Goal: Task Accomplishment & Management: Manage account settings

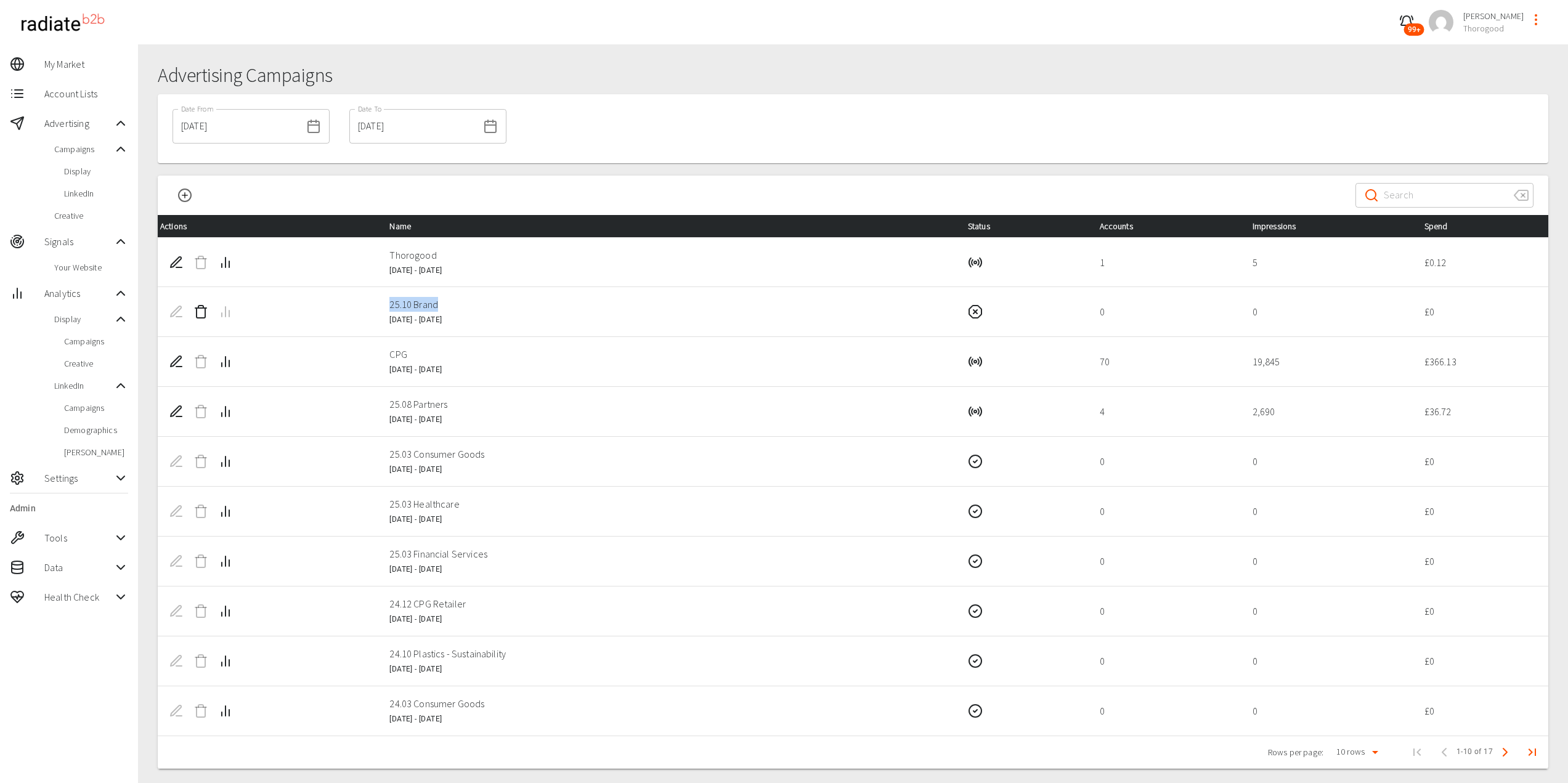
drag, startPoint x: 377, startPoint y: 308, endPoint x: 469, endPoint y: 308, distance: 92.0
click at [469, 308] on tr "25.10 Brand 4 Oct 2025 - 31 Jan 2026 0 0 £ 0" at bounding box center [853, 312] width 1390 height 50
copy p "25.10 Brand"
click at [178, 315] on icon "Edit Campaign" at bounding box center [176, 311] width 15 height 15
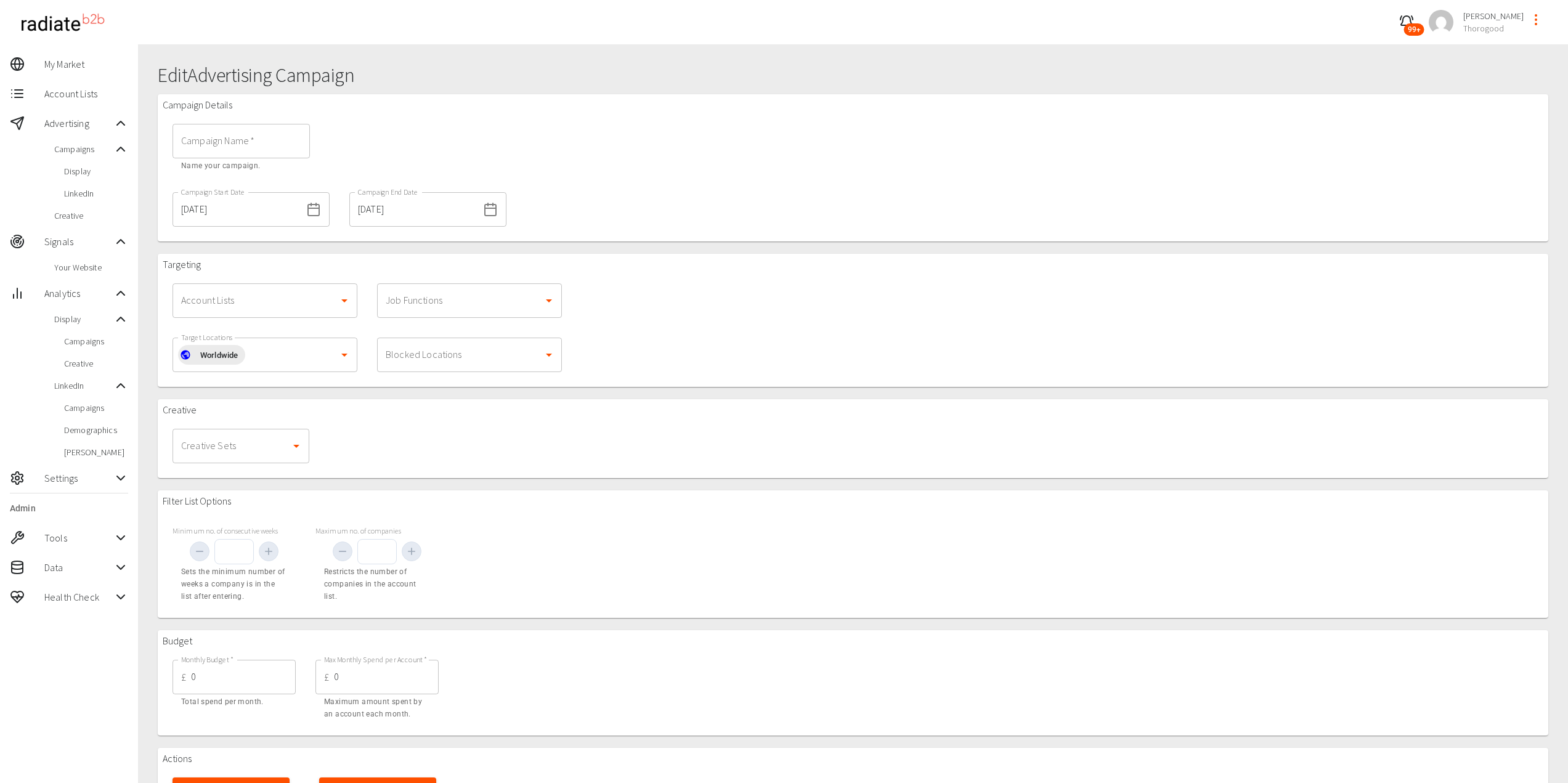
type input "25.10 Brand"
type input "[DATE]"
type input "1000"
type input "10"
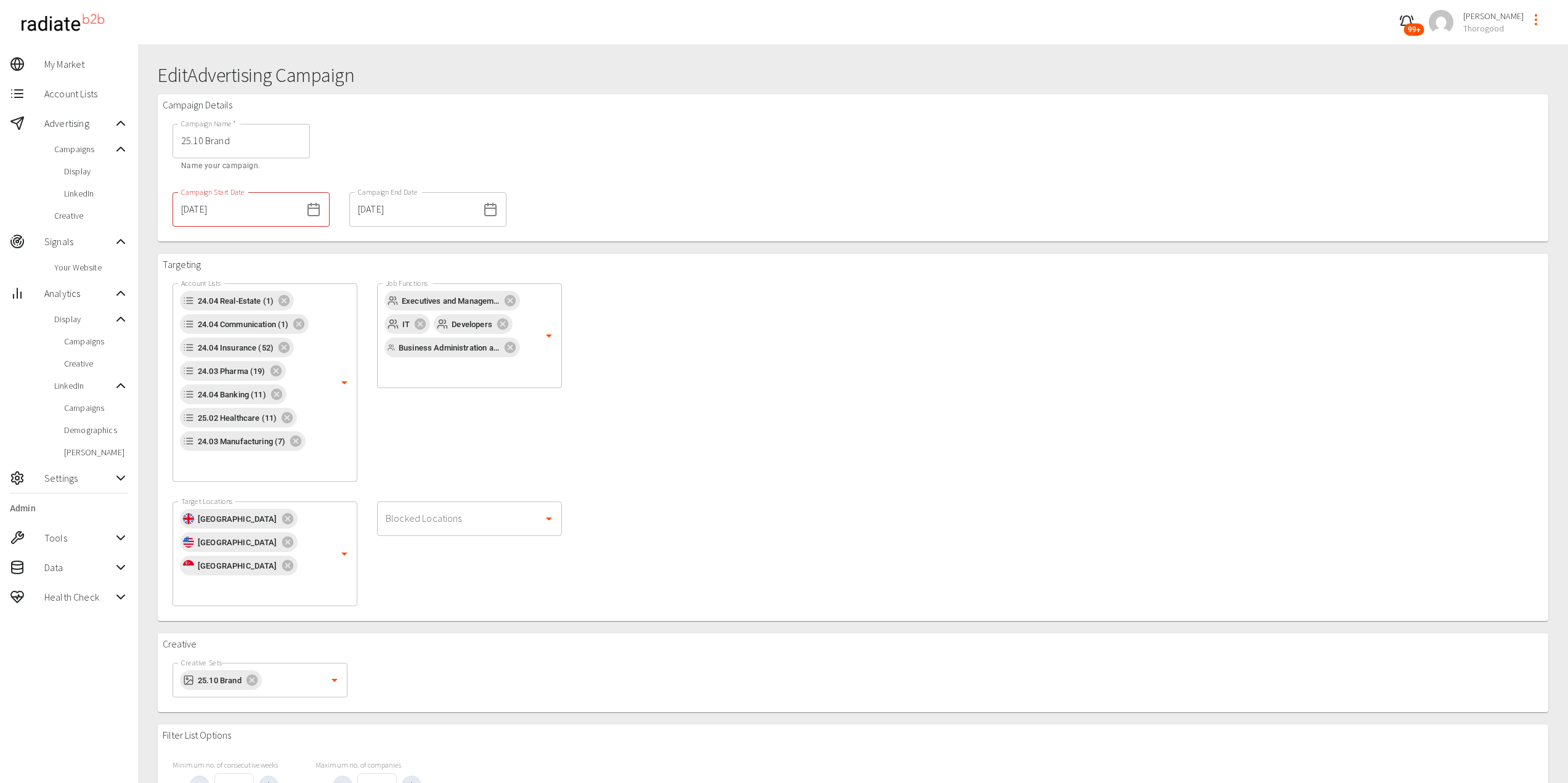
click at [452, 520] on input "Blocked Locations" at bounding box center [460, 519] width 155 height 24
type input "india"
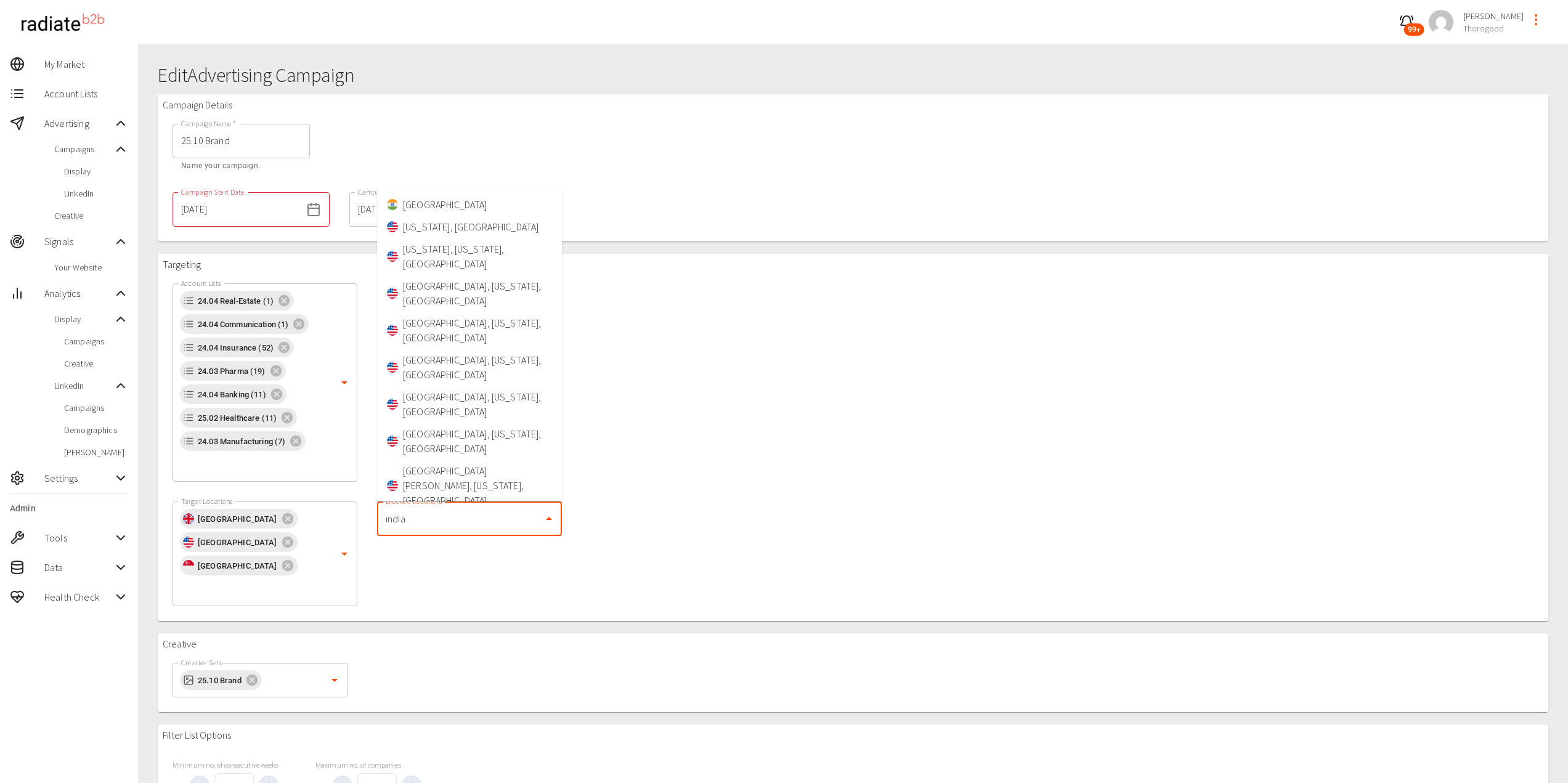
click at [433, 204] on li "[GEOGRAPHIC_DATA]" at bounding box center [469, 204] width 184 height 22
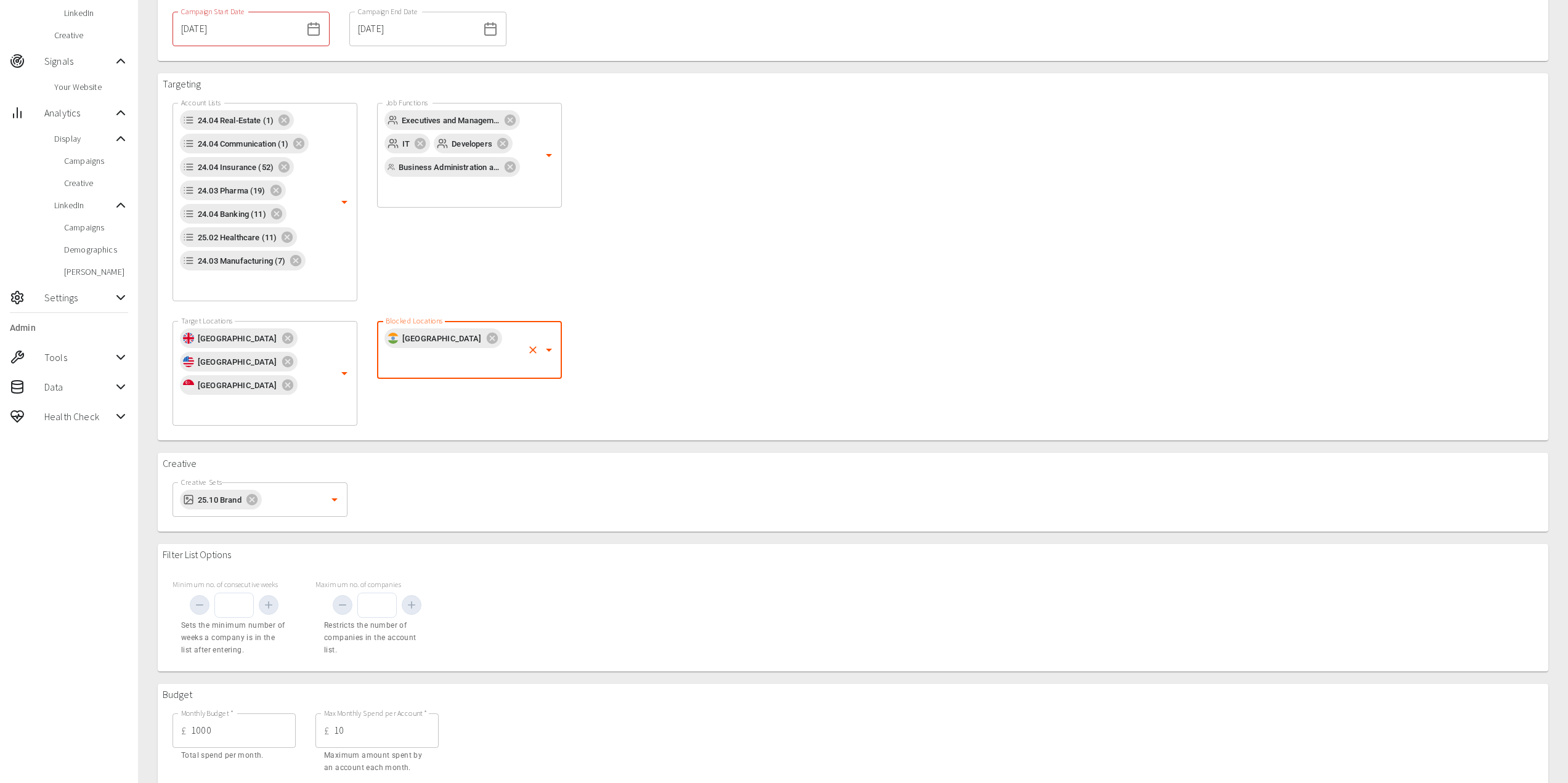
scroll to position [262, 0]
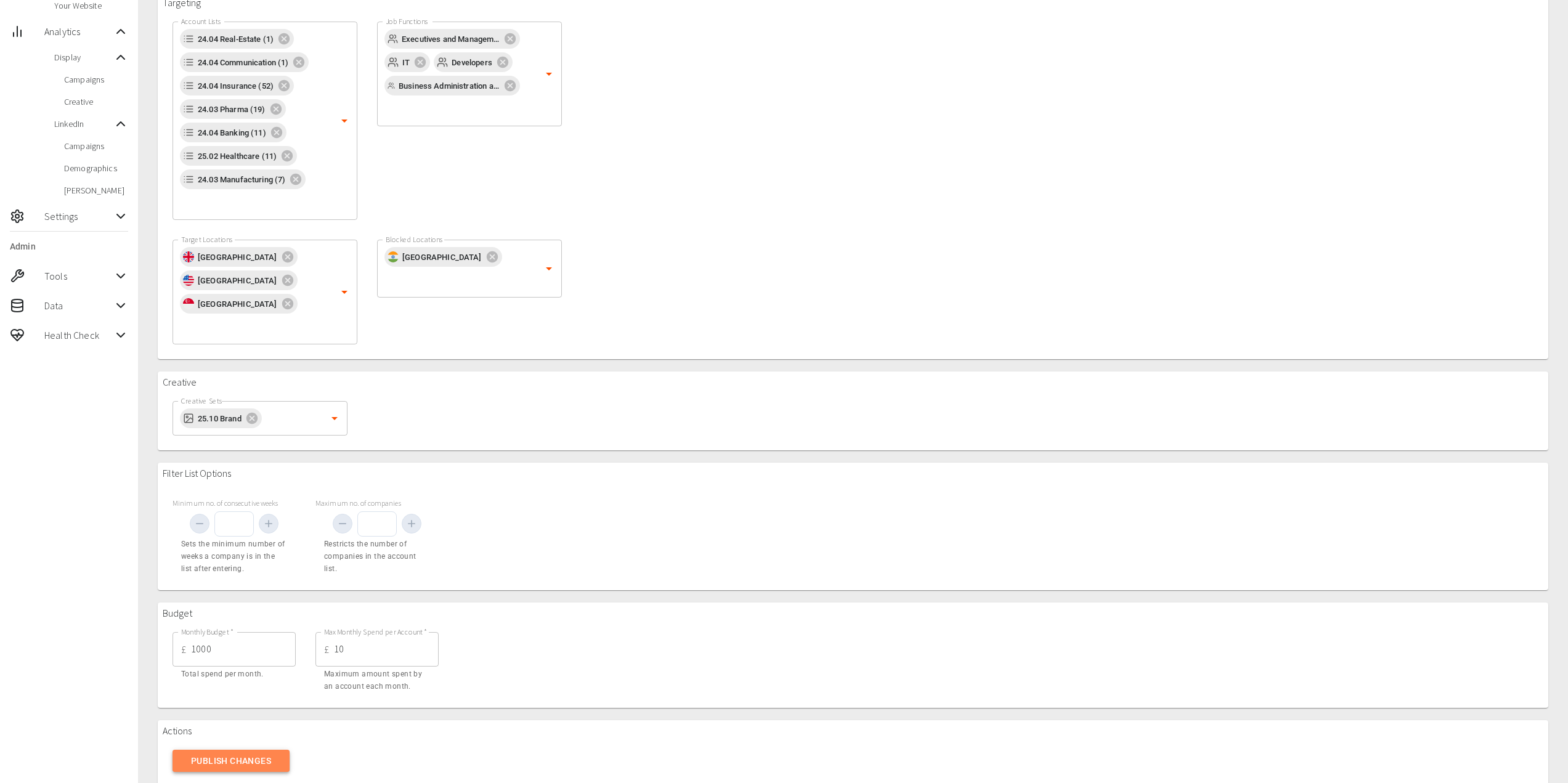
click at [227, 750] on button "Publish Changes" at bounding box center [231, 761] width 117 height 23
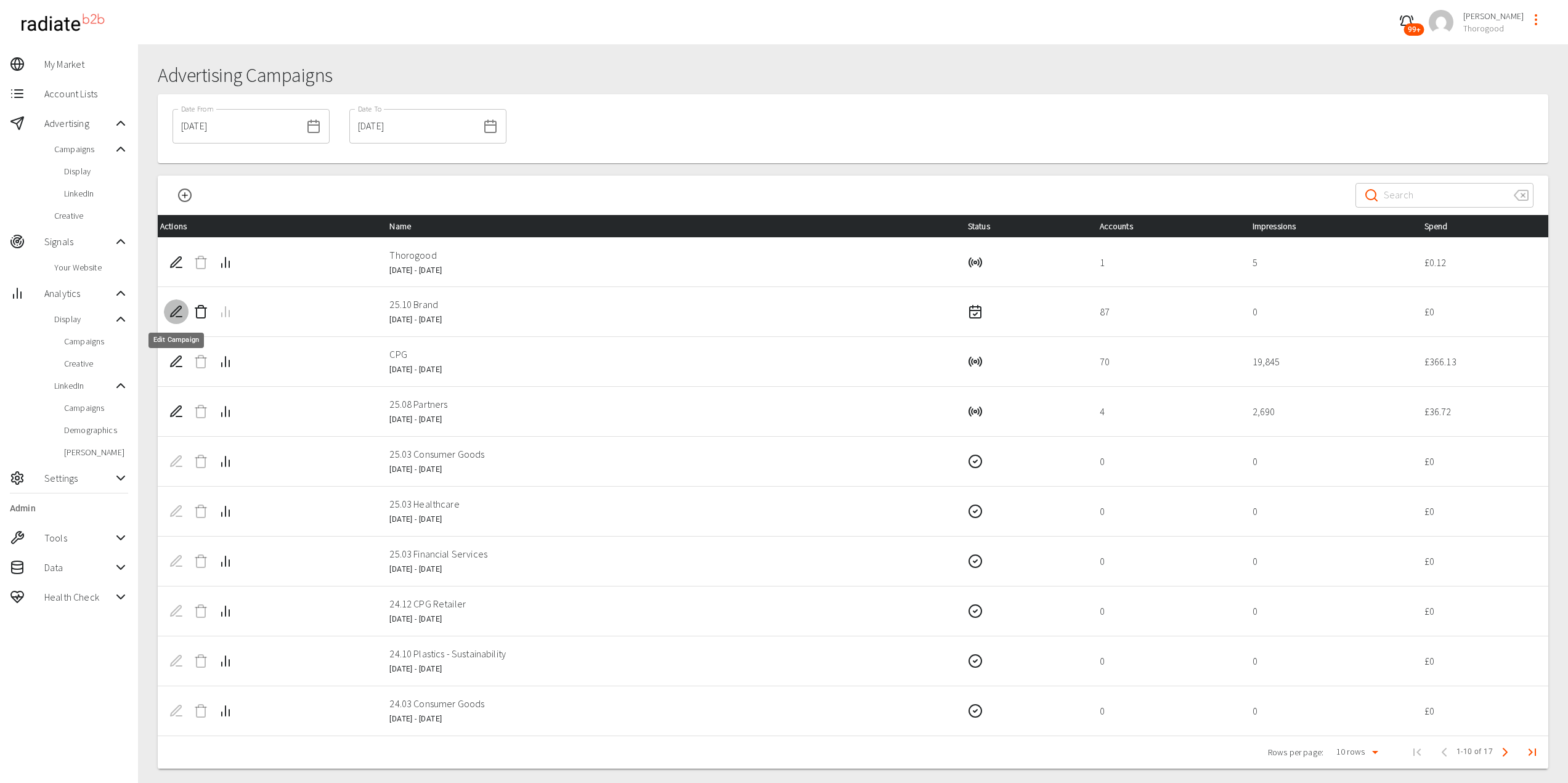
click at [177, 315] on icon "Edit Campaign" at bounding box center [176, 311] width 15 height 15
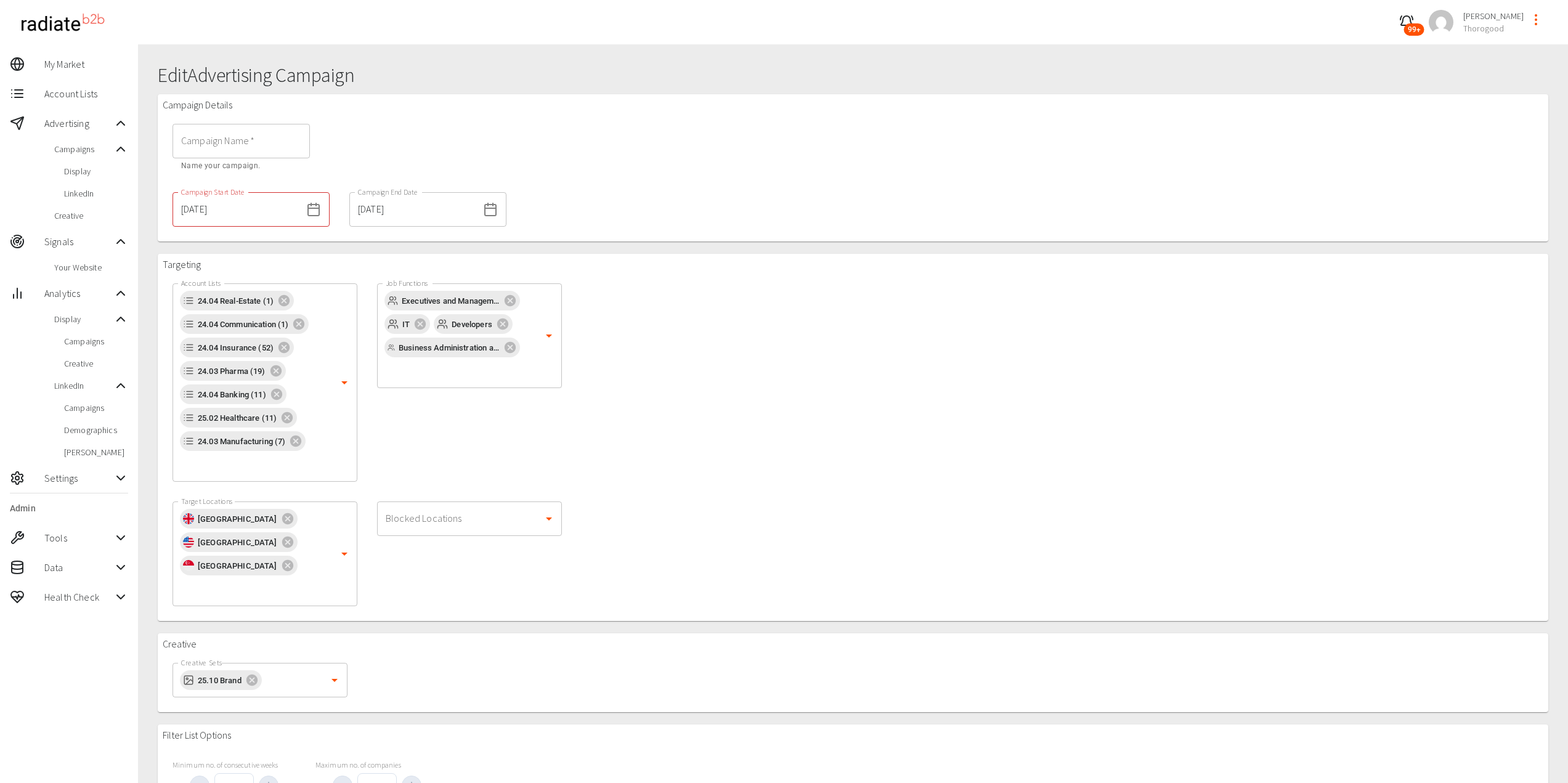
type input "25.10 Brand"
click at [82, 172] on span "Display" at bounding box center [96, 171] width 64 height 13
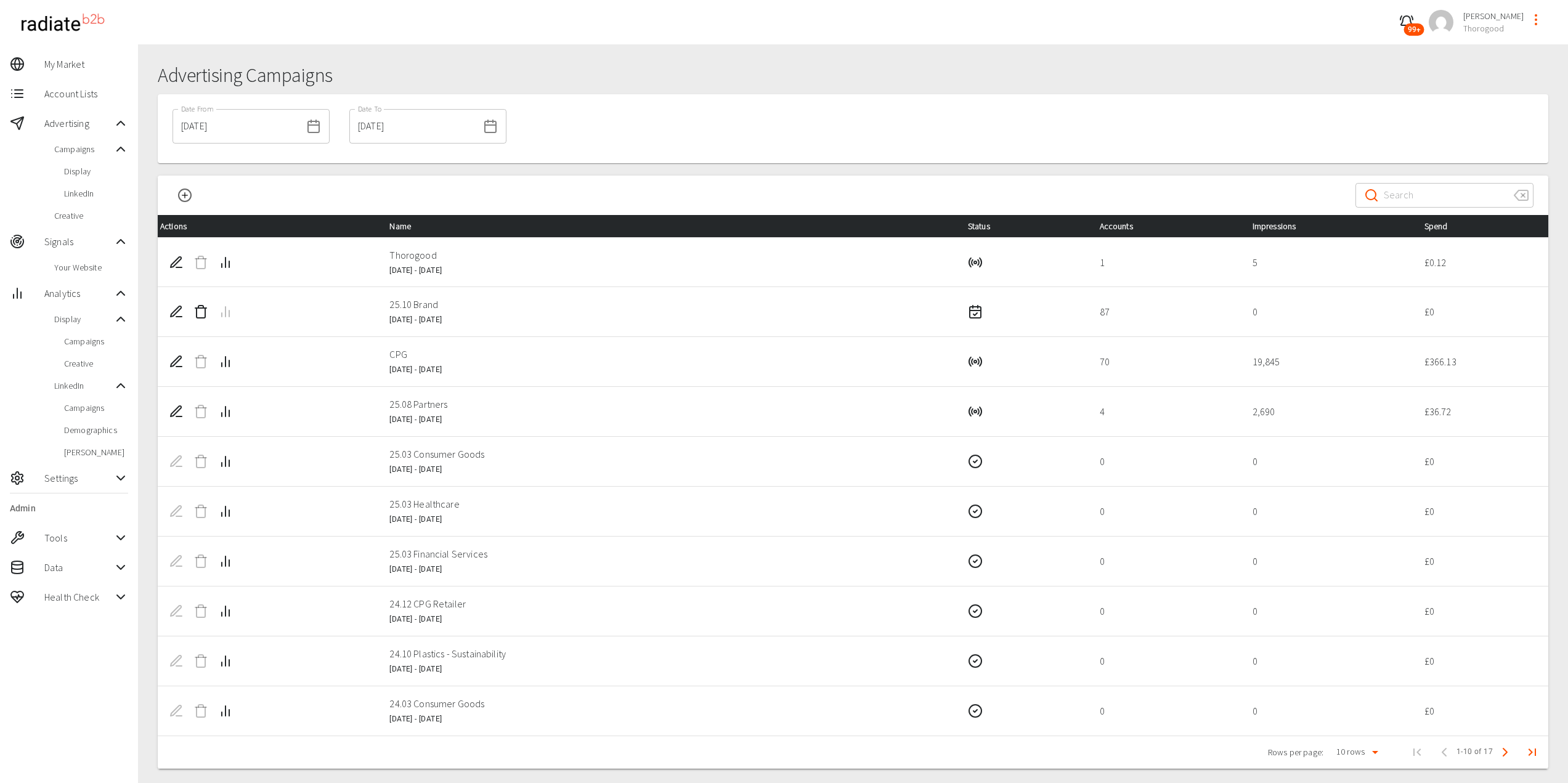
click at [81, 173] on span "Display" at bounding box center [96, 171] width 64 height 13
click at [65, 170] on span "Display" at bounding box center [96, 171] width 64 height 13
click at [77, 176] on span "Display" at bounding box center [96, 171] width 64 height 13
click at [748, 730] on td "24.03 Consumer Goods 7 Mar 2024 - 14 Jun 2024" at bounding box center [668, 711] width 578 height 50
click at [598, 369] on td "CPG [DATE] - [DATE]" at bounding box center [668, 362] width 578 height 50
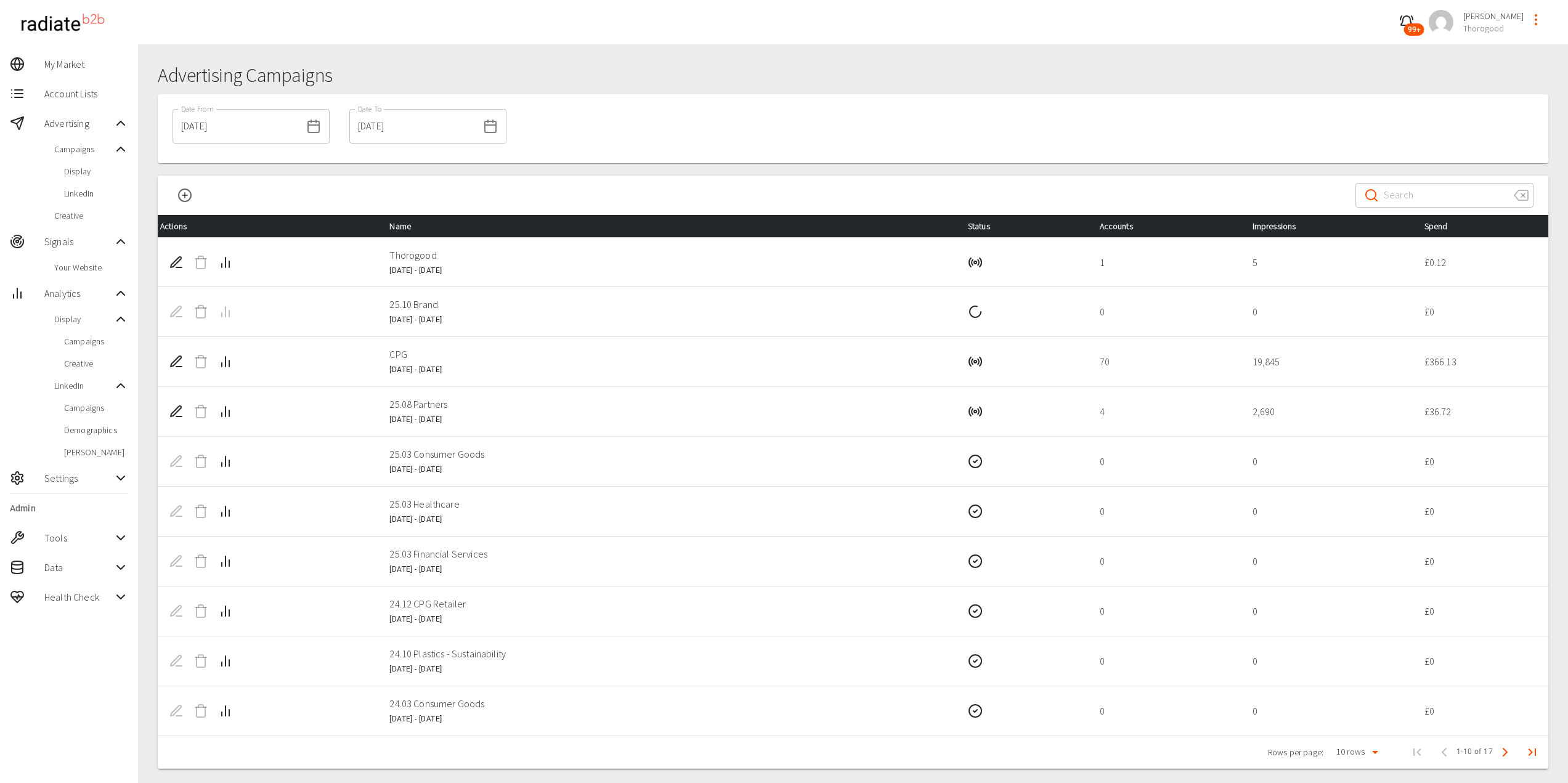
click at [301, 321] on div at bounding box center [270, 311] width 213 height 24
click at [499, 322] on td "25.10 Brand [DATE] - [DATE]" at bounding box center [668, 312] width 578 height 50
click at [78, 175] on span "Display" at bounding box center [96, 171] width 64 height 13
click at [84, 202] on div "LinkedIn" at bounding box center [69, 193] width 138 height 22
click at [551, 304] on p "25.10 Brand" at bounding box center [669, 304] width 558 height 15
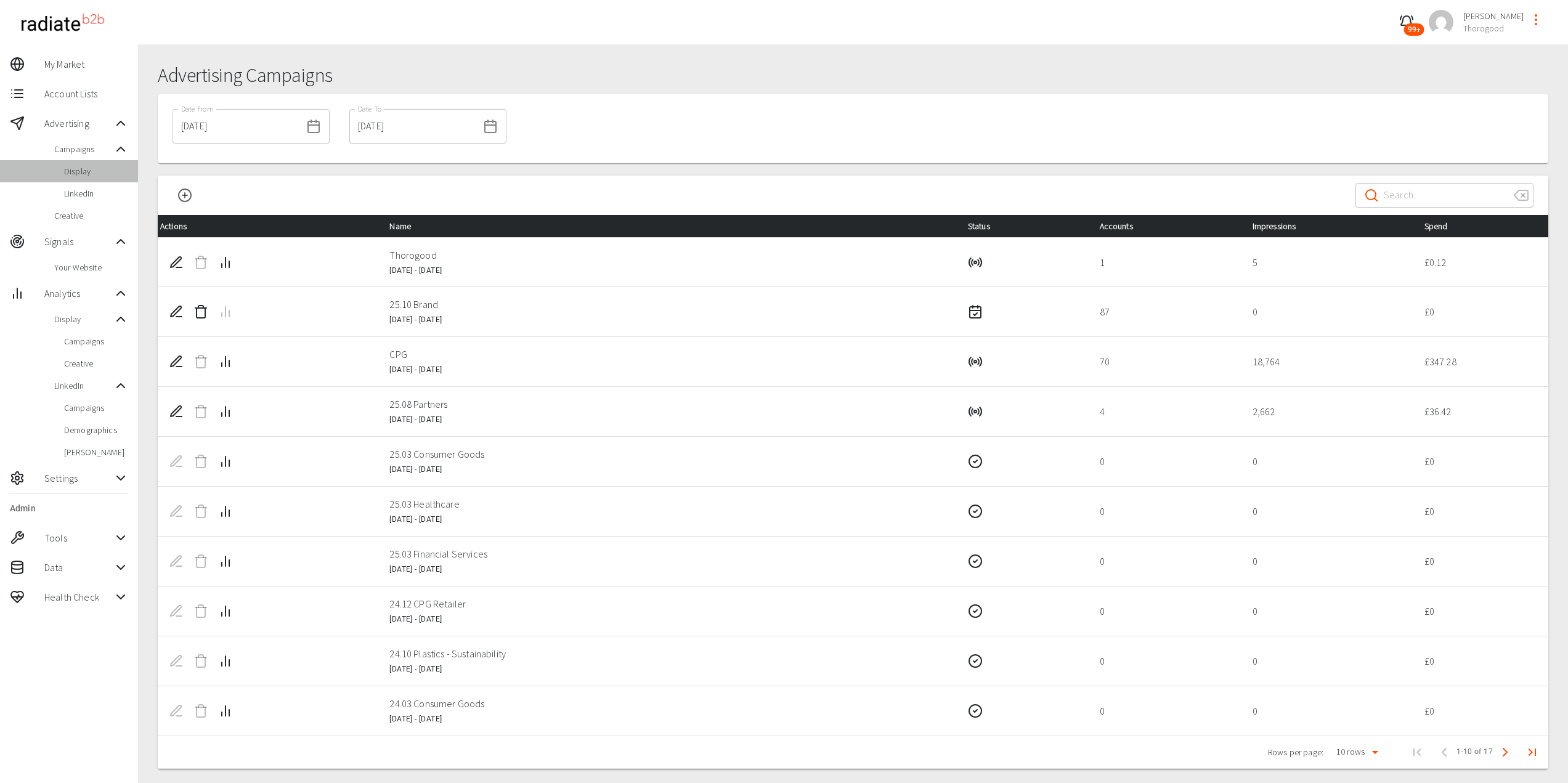
click at [88, 173] on span "Display" at bounding box center [96, 171] width 64 height 13
click at [173, 311] on icon "Edit Campaign" at bounding box center [176, 311] width 15 height 15
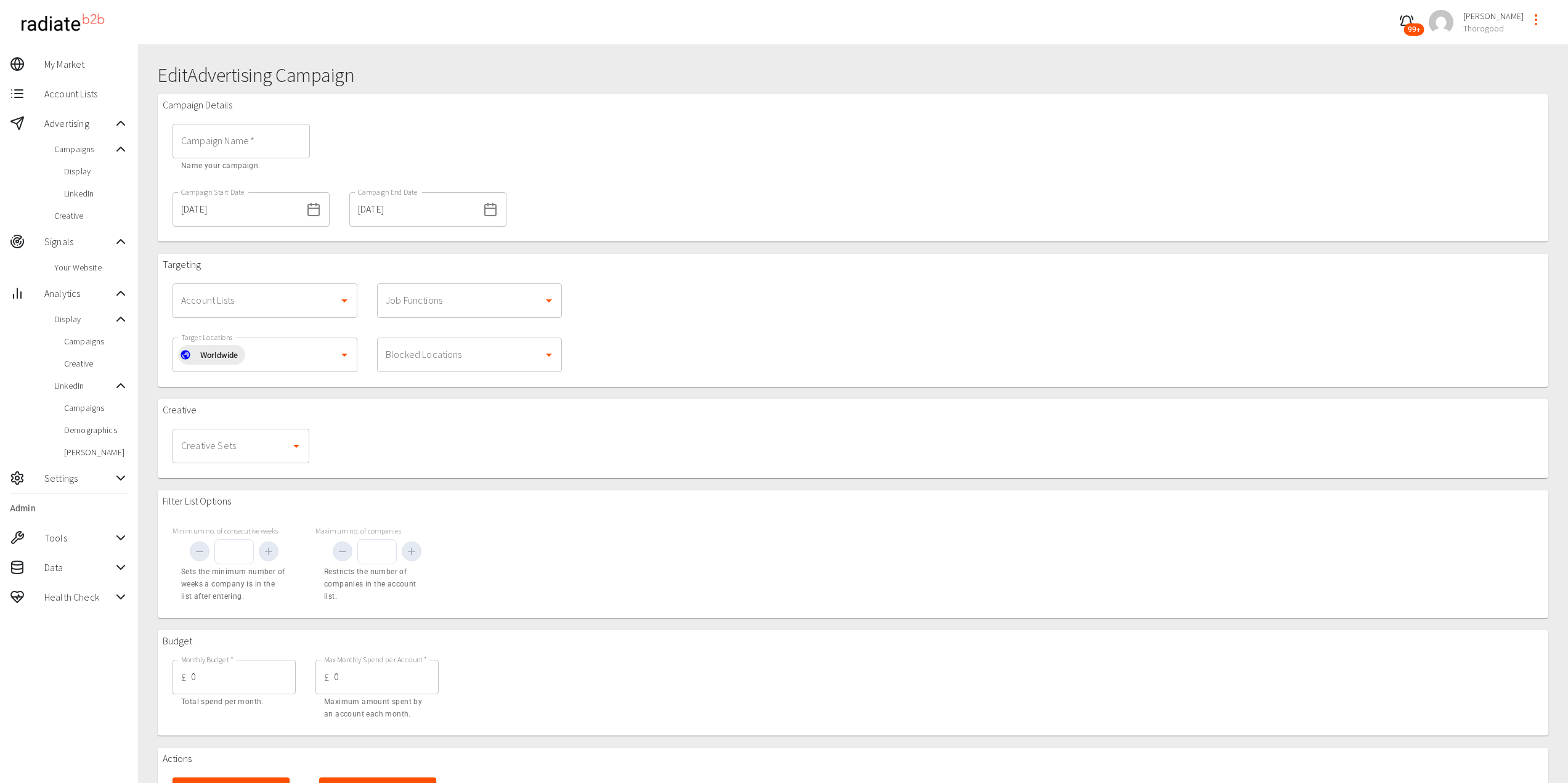
type input "25.10 Brand"
type input "[DATE]"
type input "1000"
type input "10"
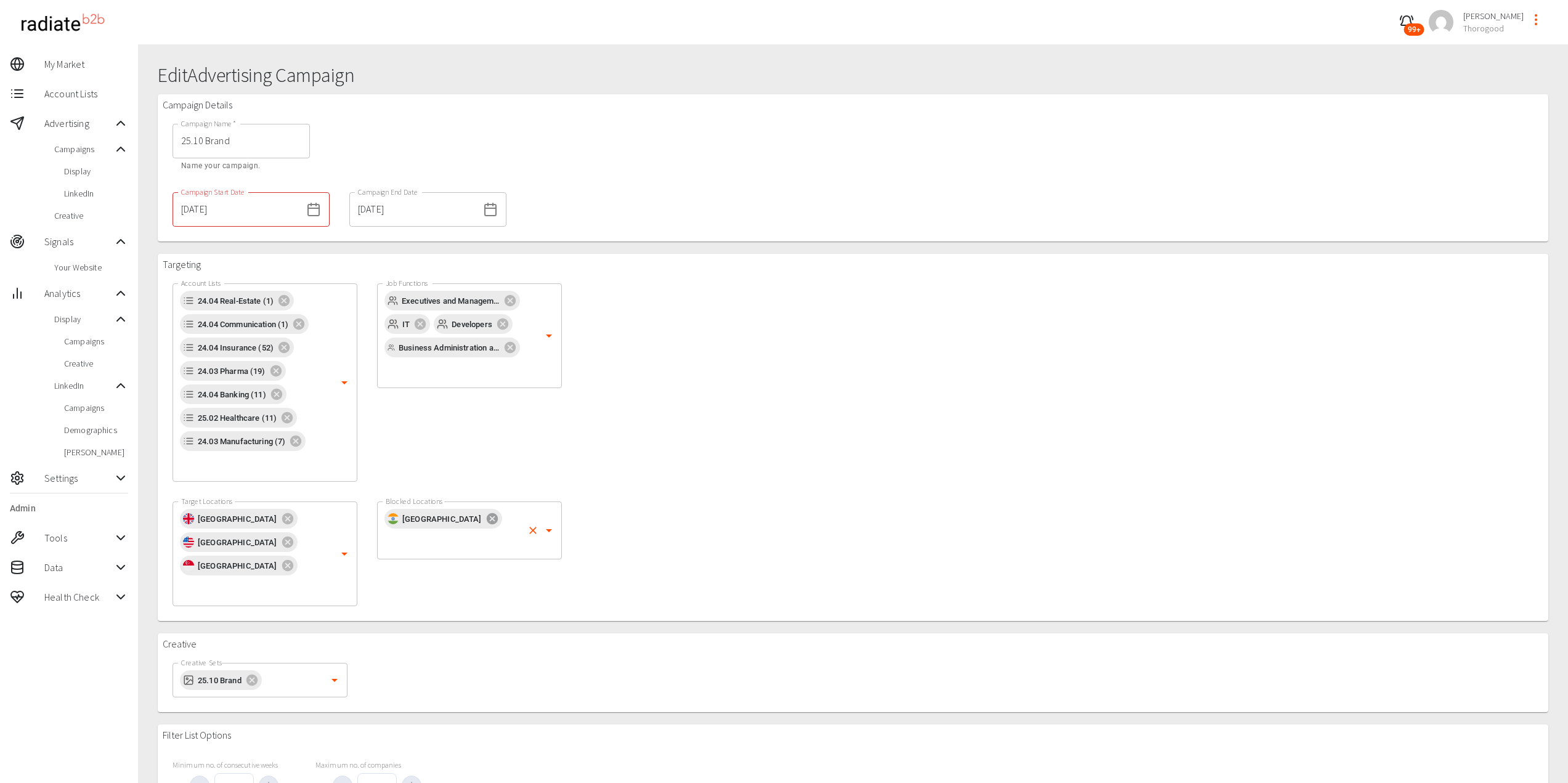
click at [486, 517] on icon at bounding box center [492, 519] width 13 height 13
click at [432, 531] on input "Blocked Locations" at bounding box center [452, 542] width 139 height 24
click at [649, 476] on div "Targeting Account Lists 24.04 Real-Estate (1) 24.04 Communication (1) 24.04 Ins…" at bounding box center [853, 438] width 1390 height 368
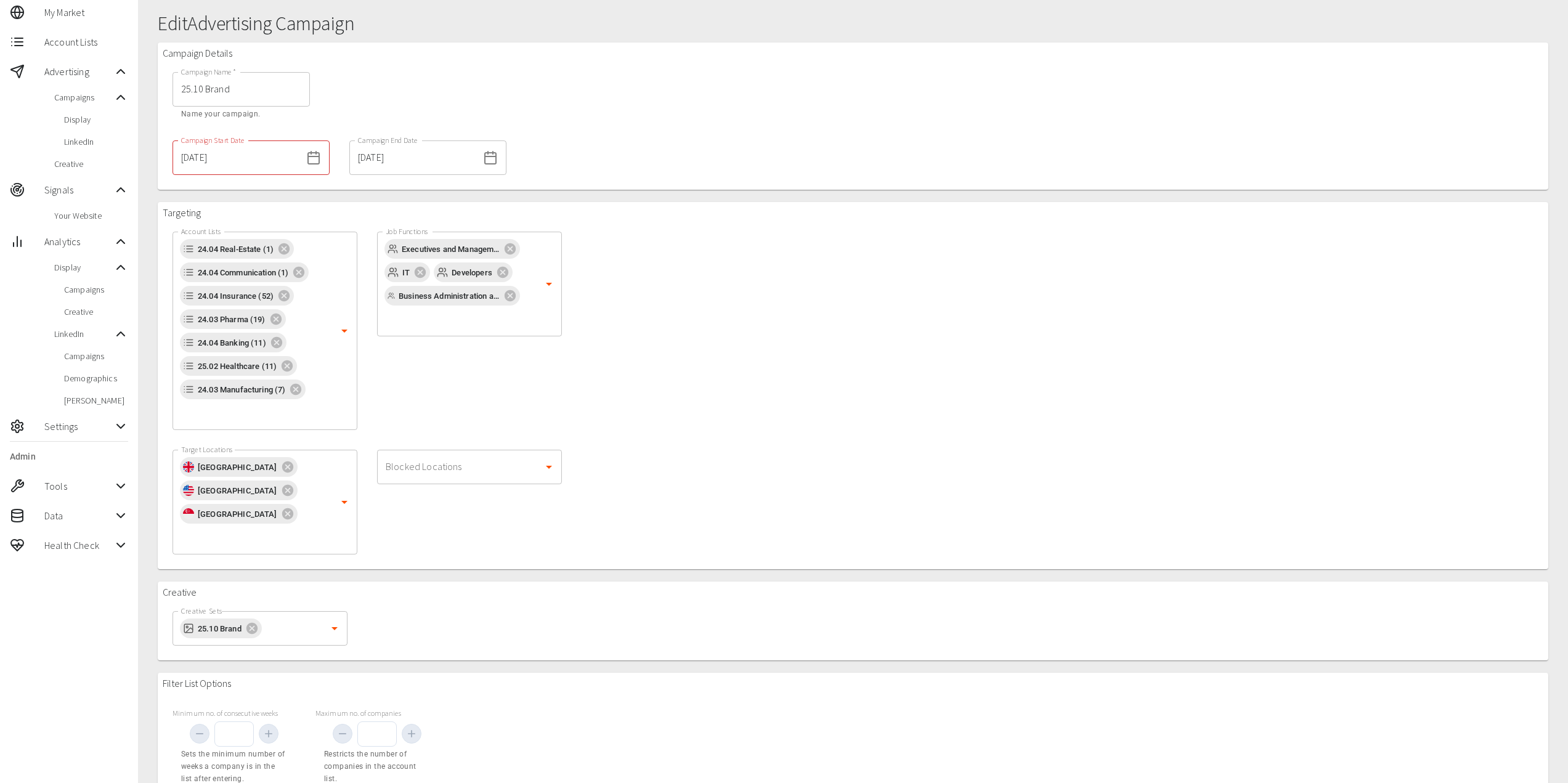
scroll to position [262, 0]
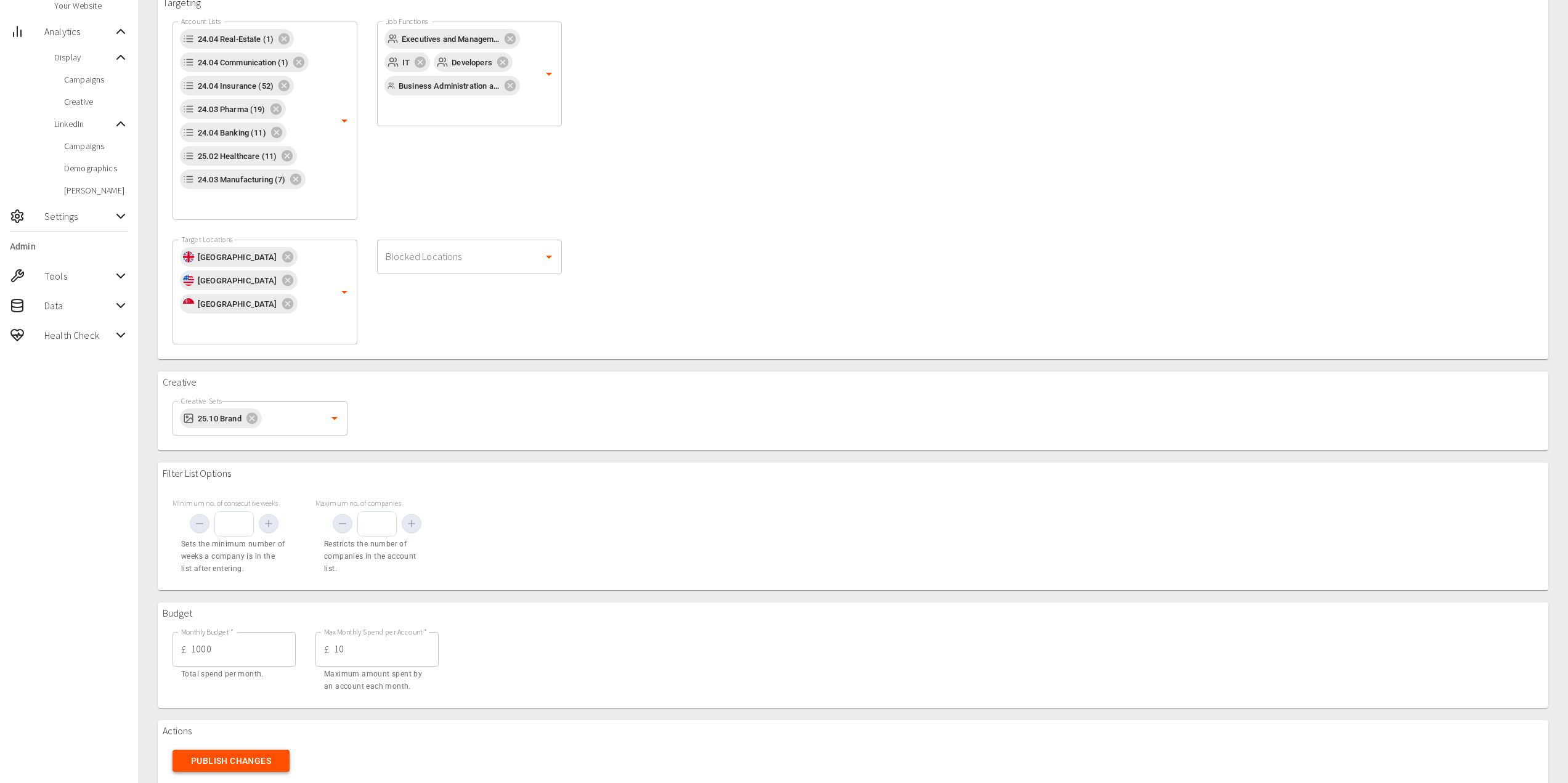
click at [252, 750] on button "Publish Changes" at bounding box center [231, 761] width 117 height 23
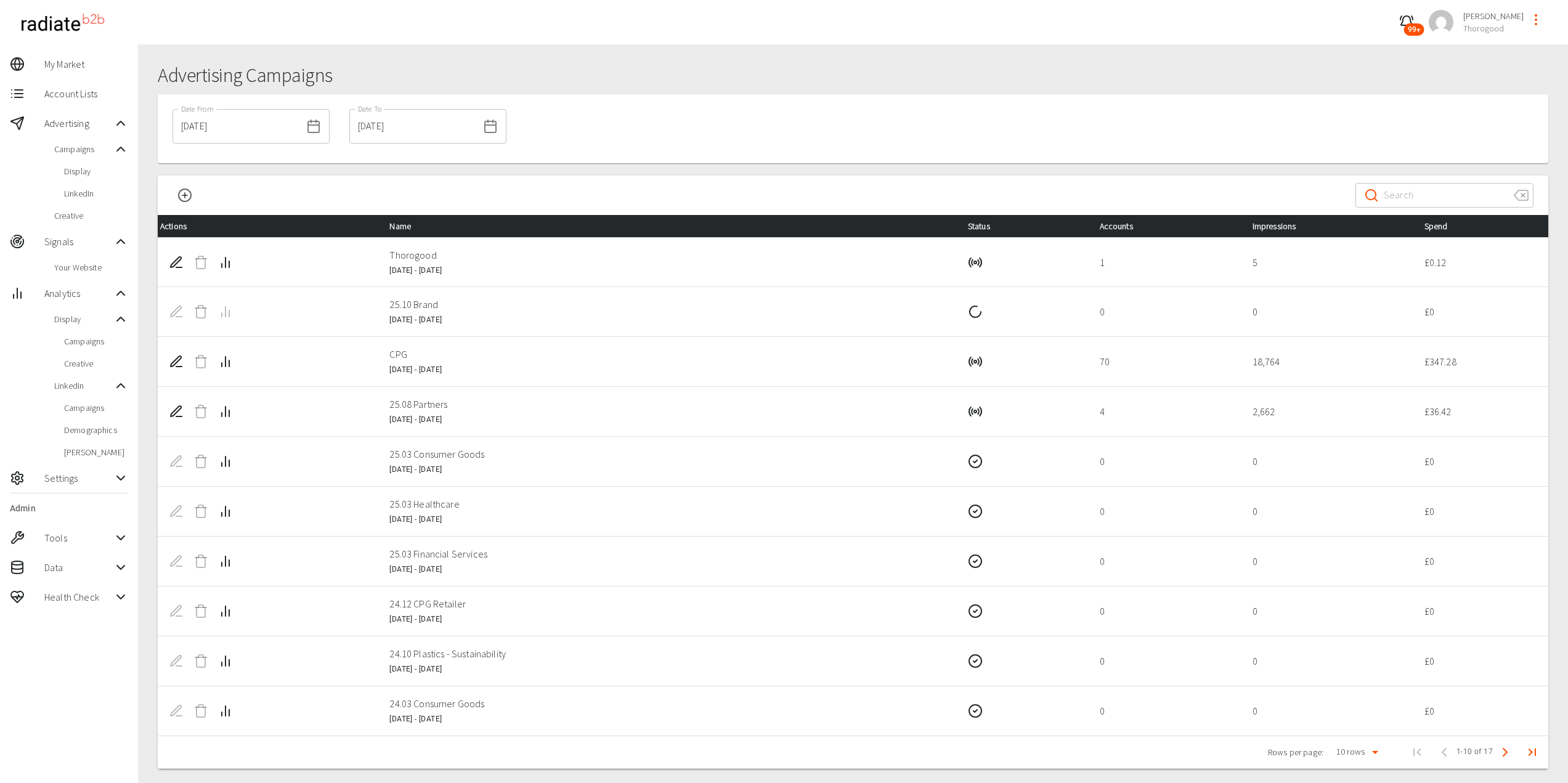
click at [618, 347] on p "CPG" at bounding box center [669, 354] width 558 height 15
click at [609, 320] on td "25.10 Brand [DATE] - [DATE]" at bounding box center [668, 312] width 578 height 50
click at [175, 312] on icon "Edit Campaign" at bounding box center [176, 311] width 15 height 15
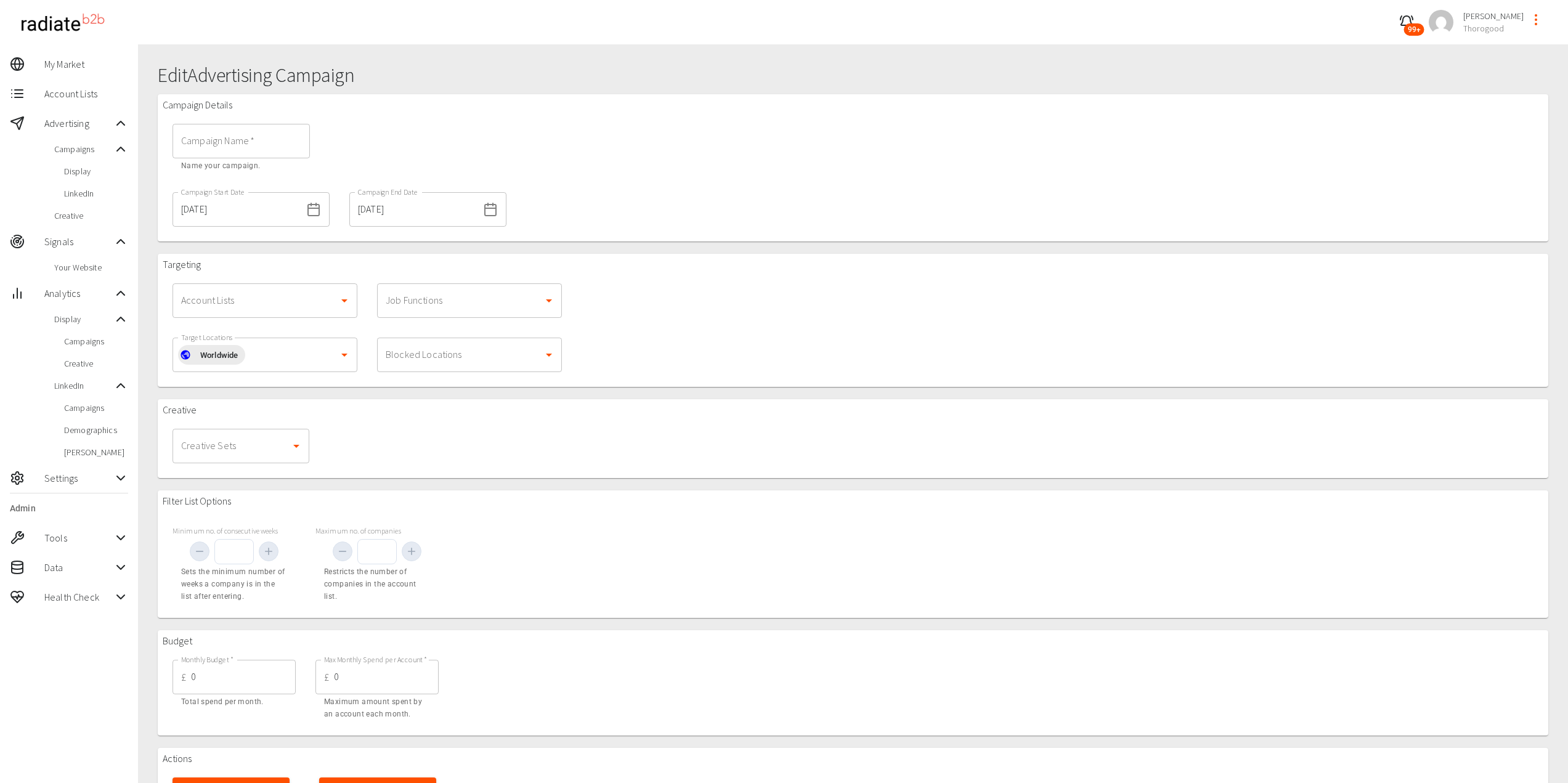
type input "25.10 Brand"
type input "[DATE]"
type input "1000"
type input "10"
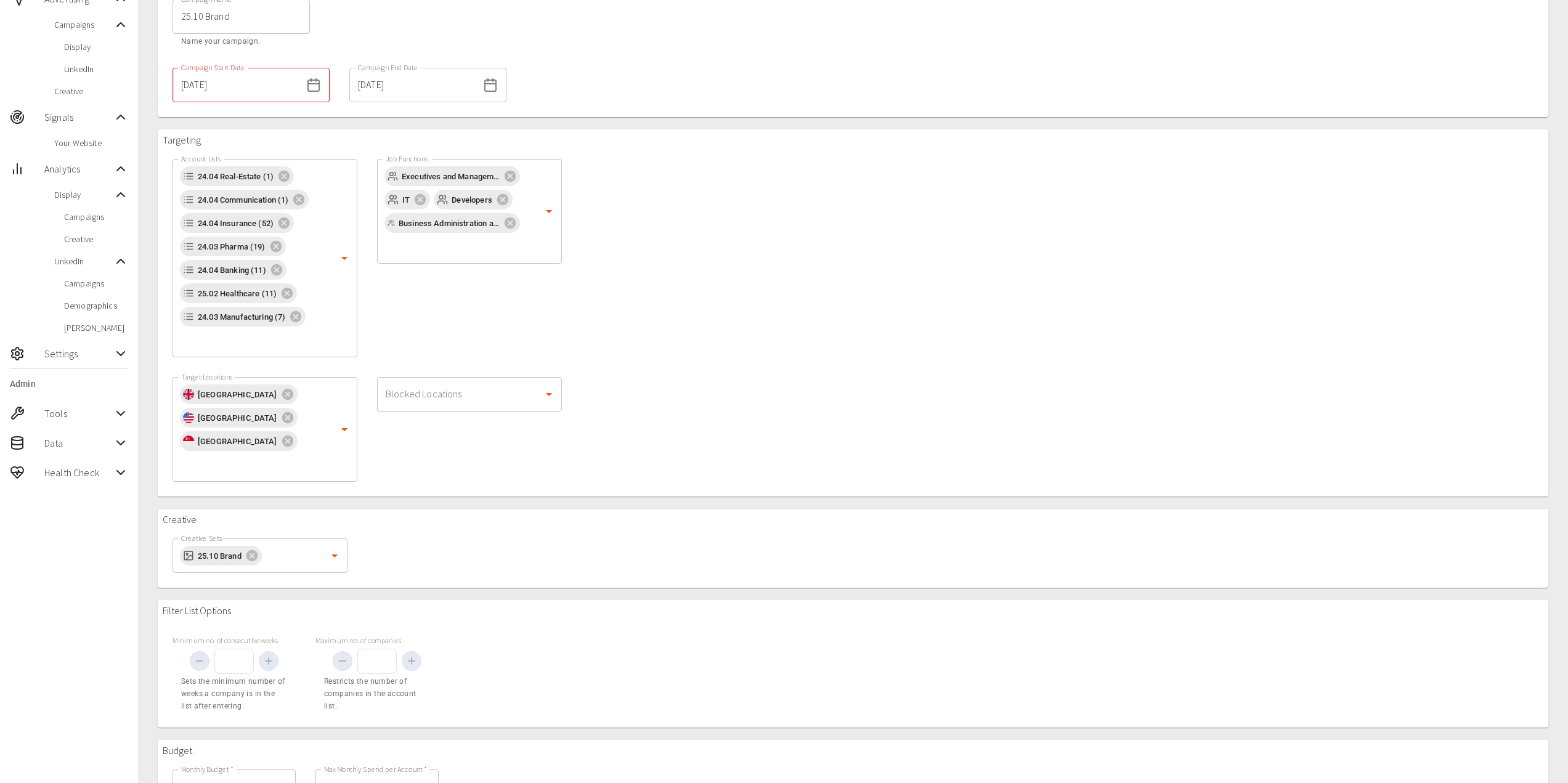
scroll to position [184, 0]
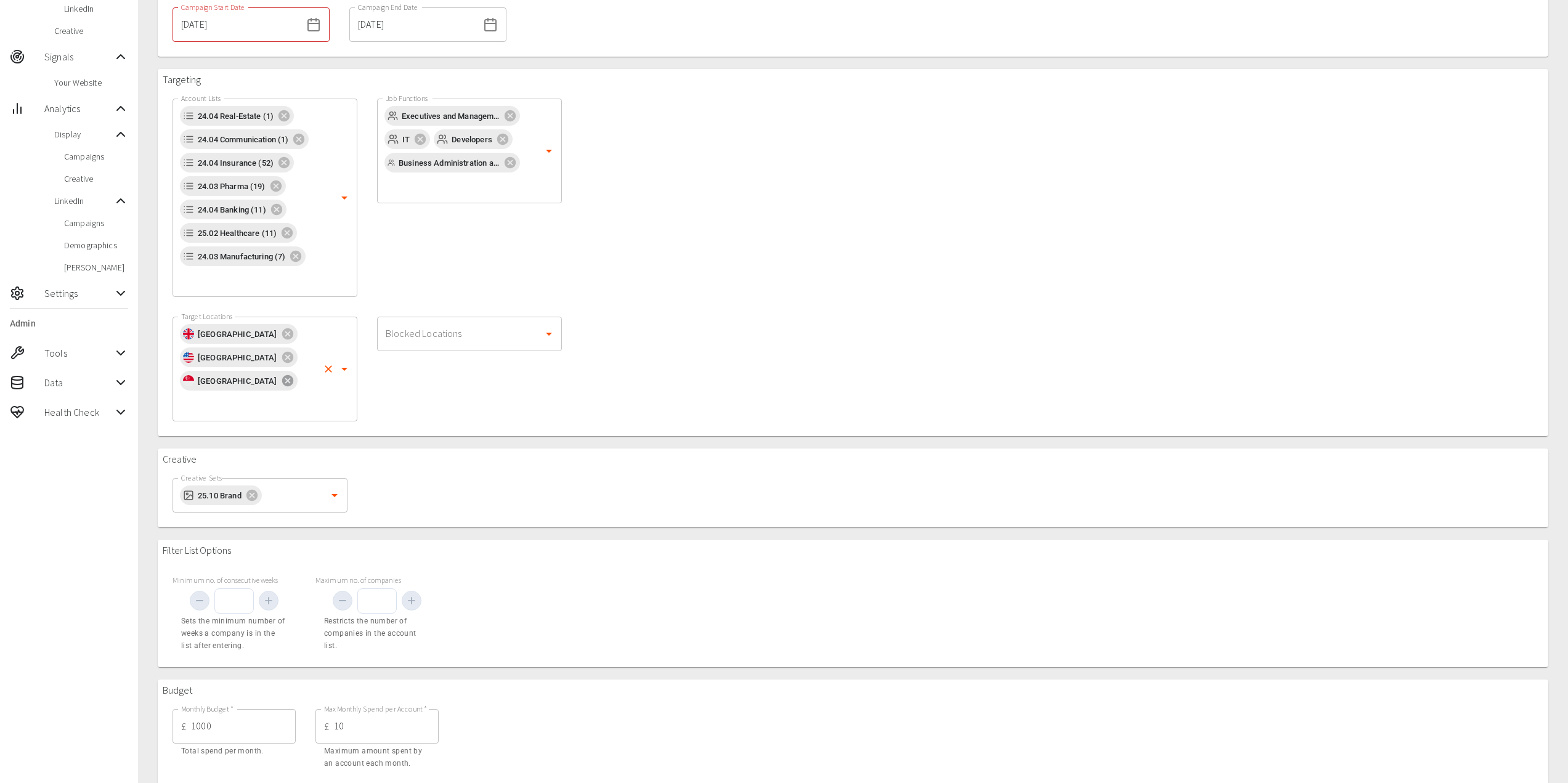
click at [281, 383] on icon at bounding box center [286, 380] width 11 height 11
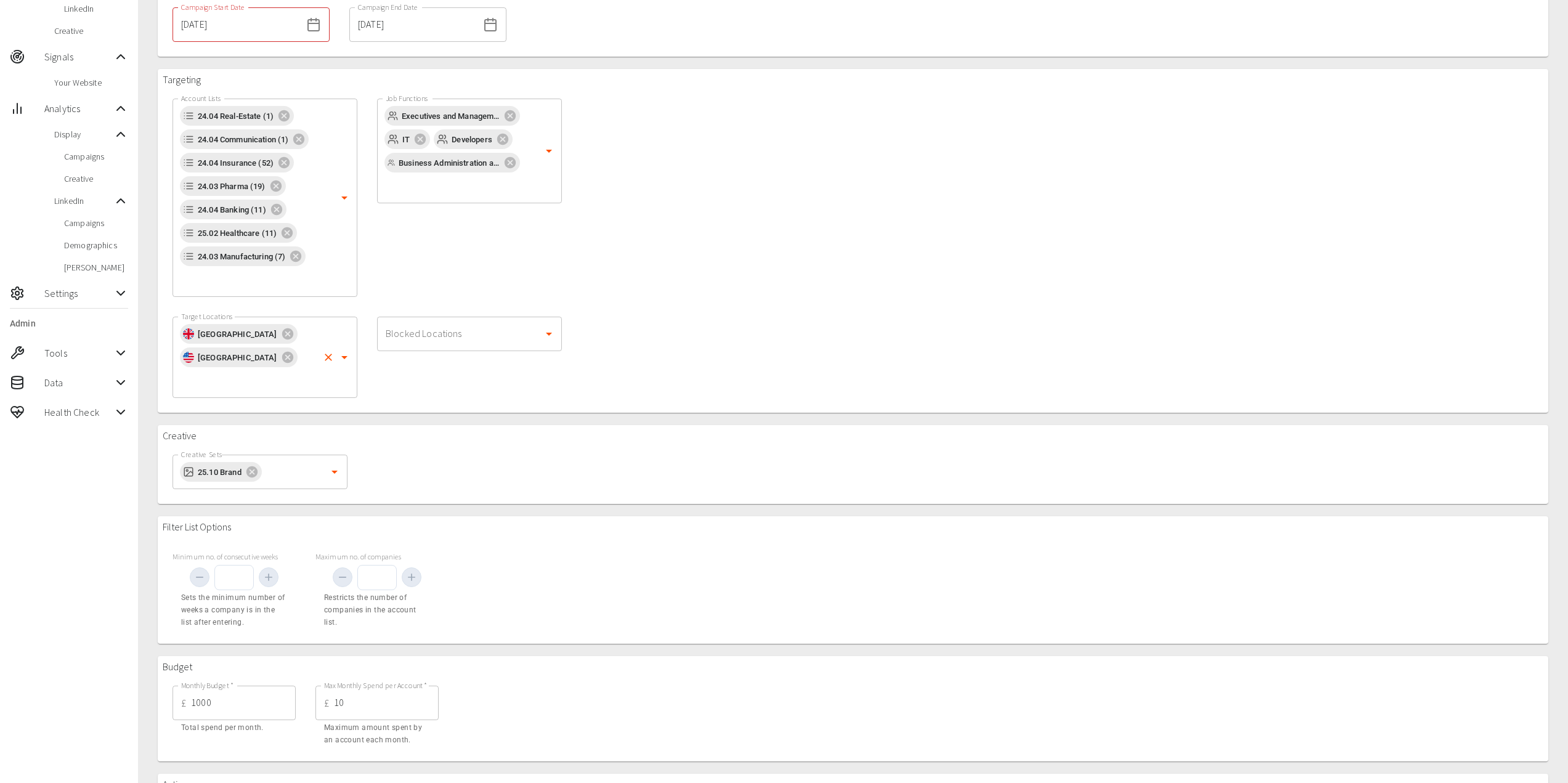
click at [522, 462] on div "Creative Creative Sets 25.10 Brand Creative Sets" at bounding box center [853, 464] width 1390 height 79
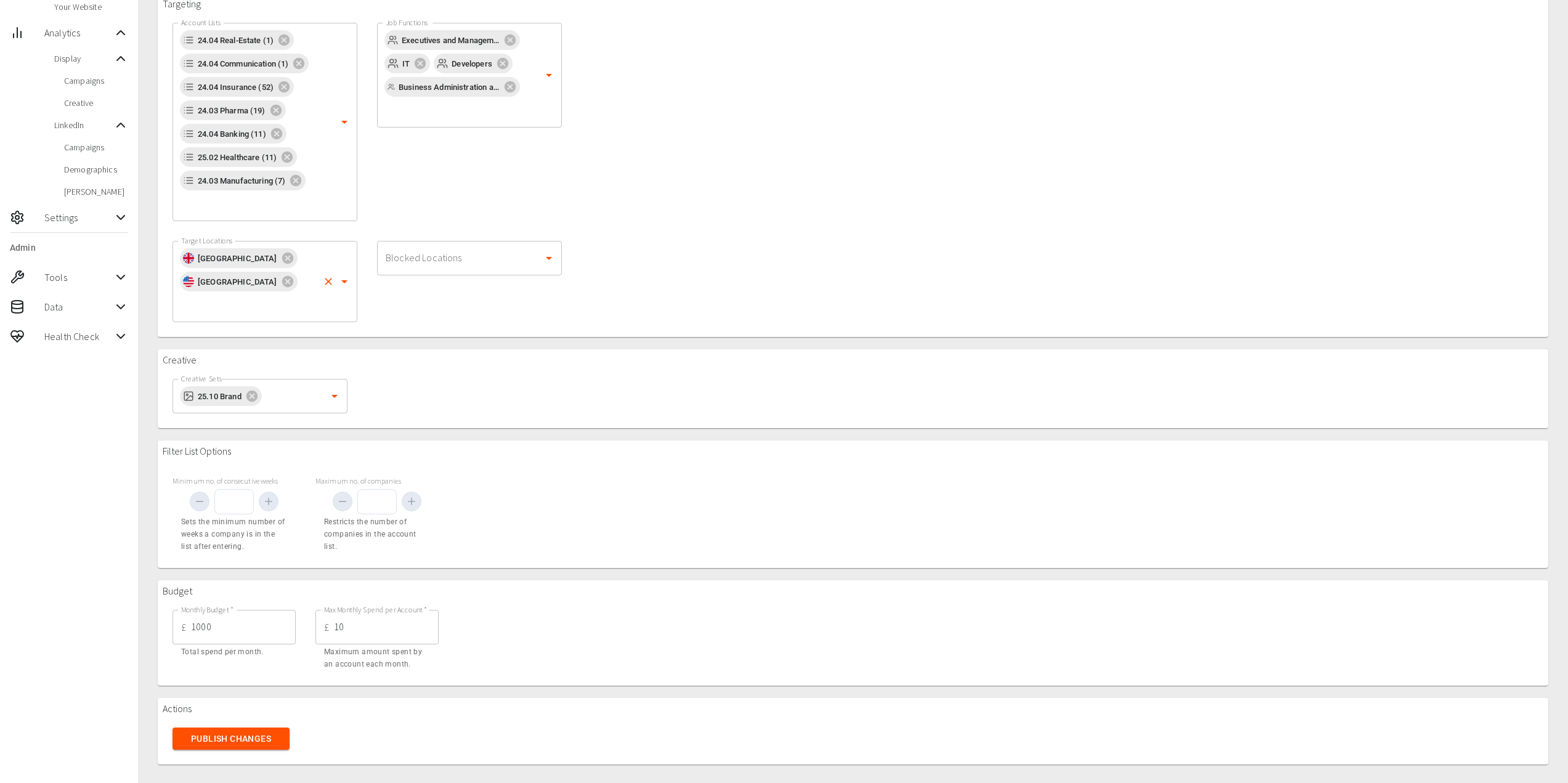
scroll to position [262, 0]
click at [241, 733] on button "Publish Changes" at bounding box center [231, 737] width 117 height 23
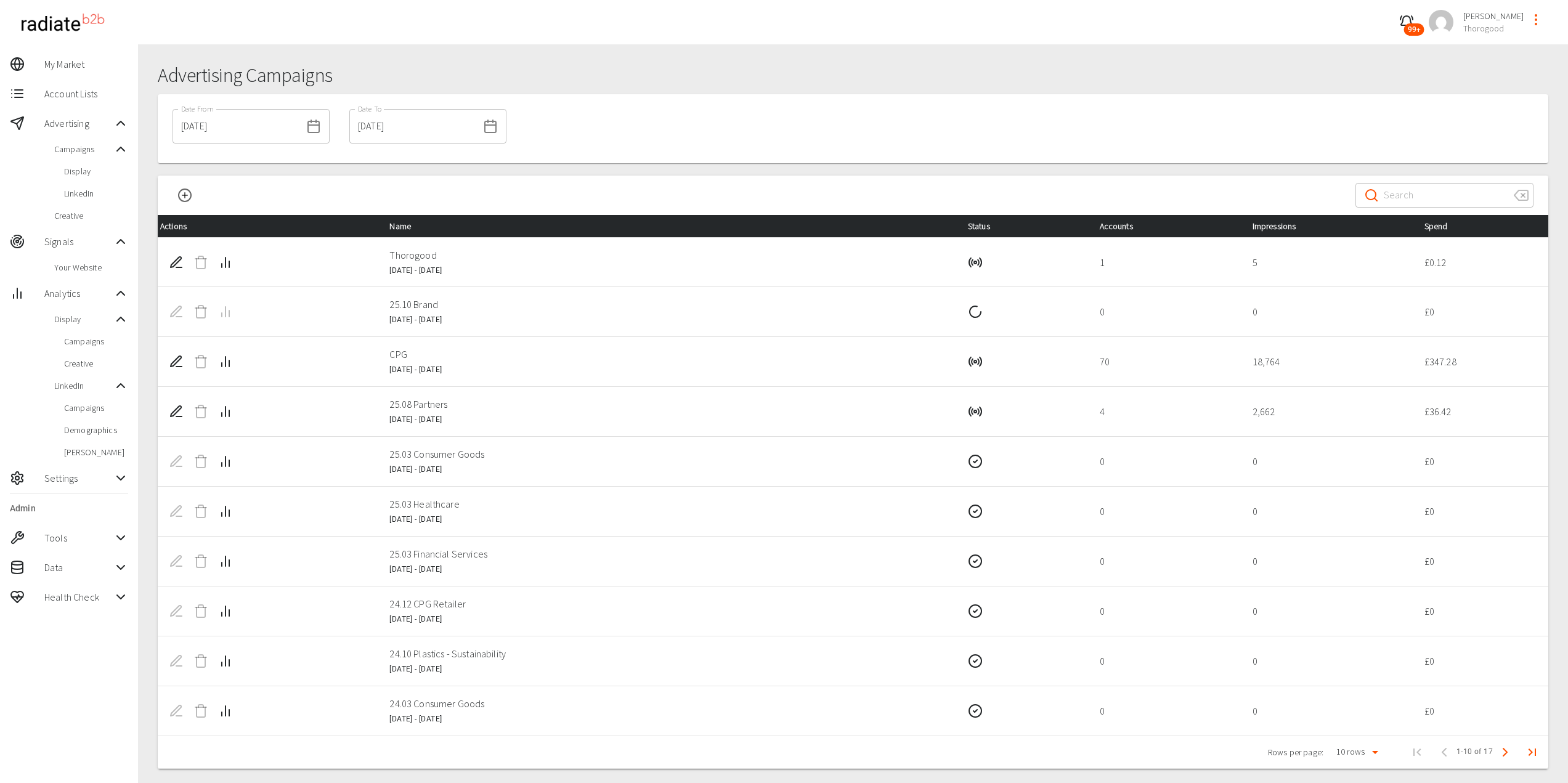
click at [435, 319] on span "[DATE] - [DATE]" at bounding box center [415, 320] width 52 height 9
click at [635, 154] on div "Date From [DATE] Date From Date To [DATE] Date To" at bounding box center [853, 128] width 1390 height 69
click at [612, 134] on div "Date From [DATE] Date From Date To [DATE] Date To" at bounding box center [853, 128] width 1390 height 69
click at [636, 366] on td "CPG [DATE] - [DATE]" at bounding box center [668, 362] width 578 height 50
click at [88, 172] on span "Display" at bounding box center [96, 171] width 64 height 13
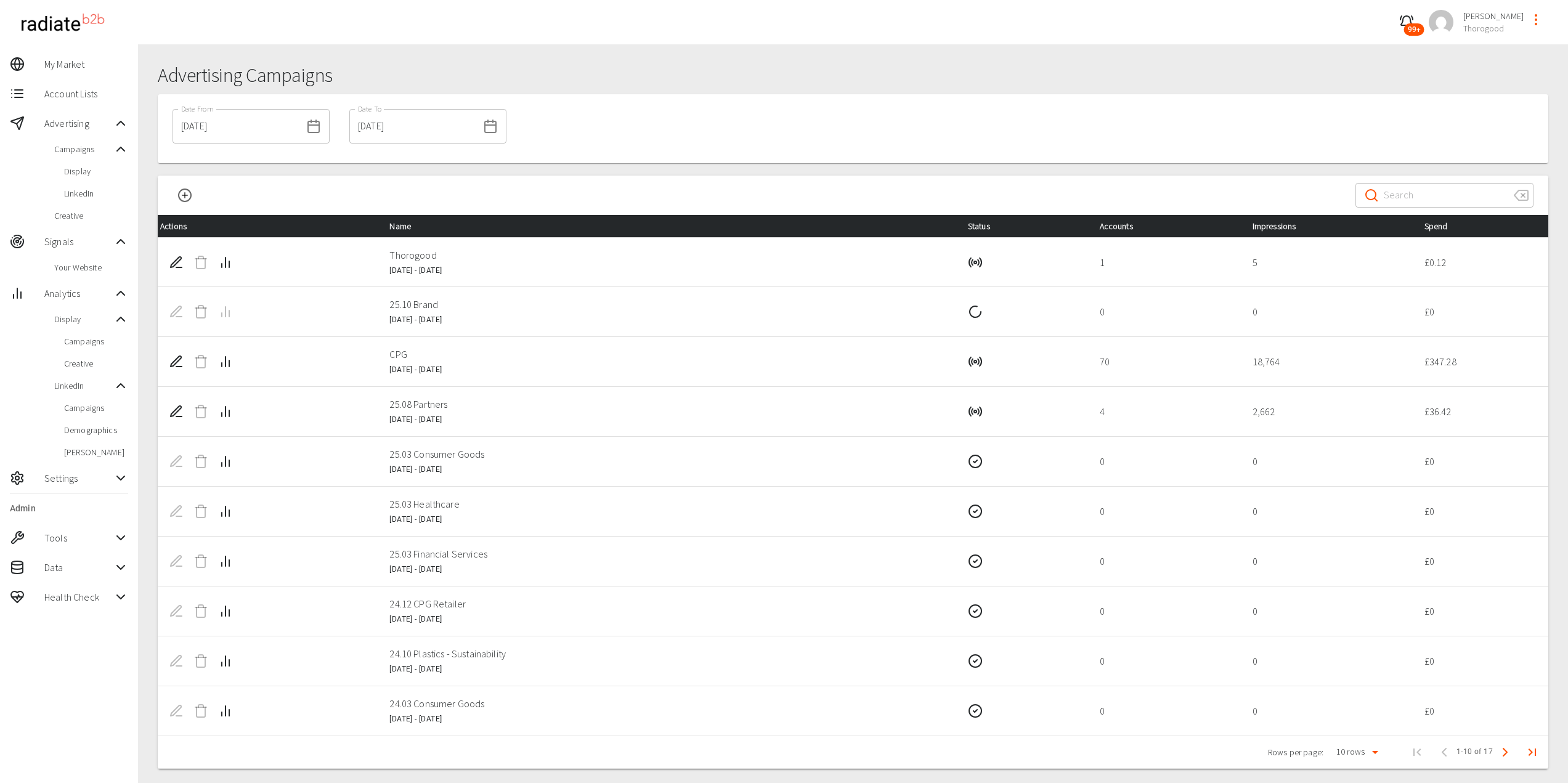
click at [63, 173] on div "Display" at bounding box center [69, 171] width 138 height 22
click at [64, 174] on span "Display" at bounding box center [96, 171] width 64 height 13
click at [89, 347] on span "Campaigns" at bounding box center [96, 341] width 64 height 13
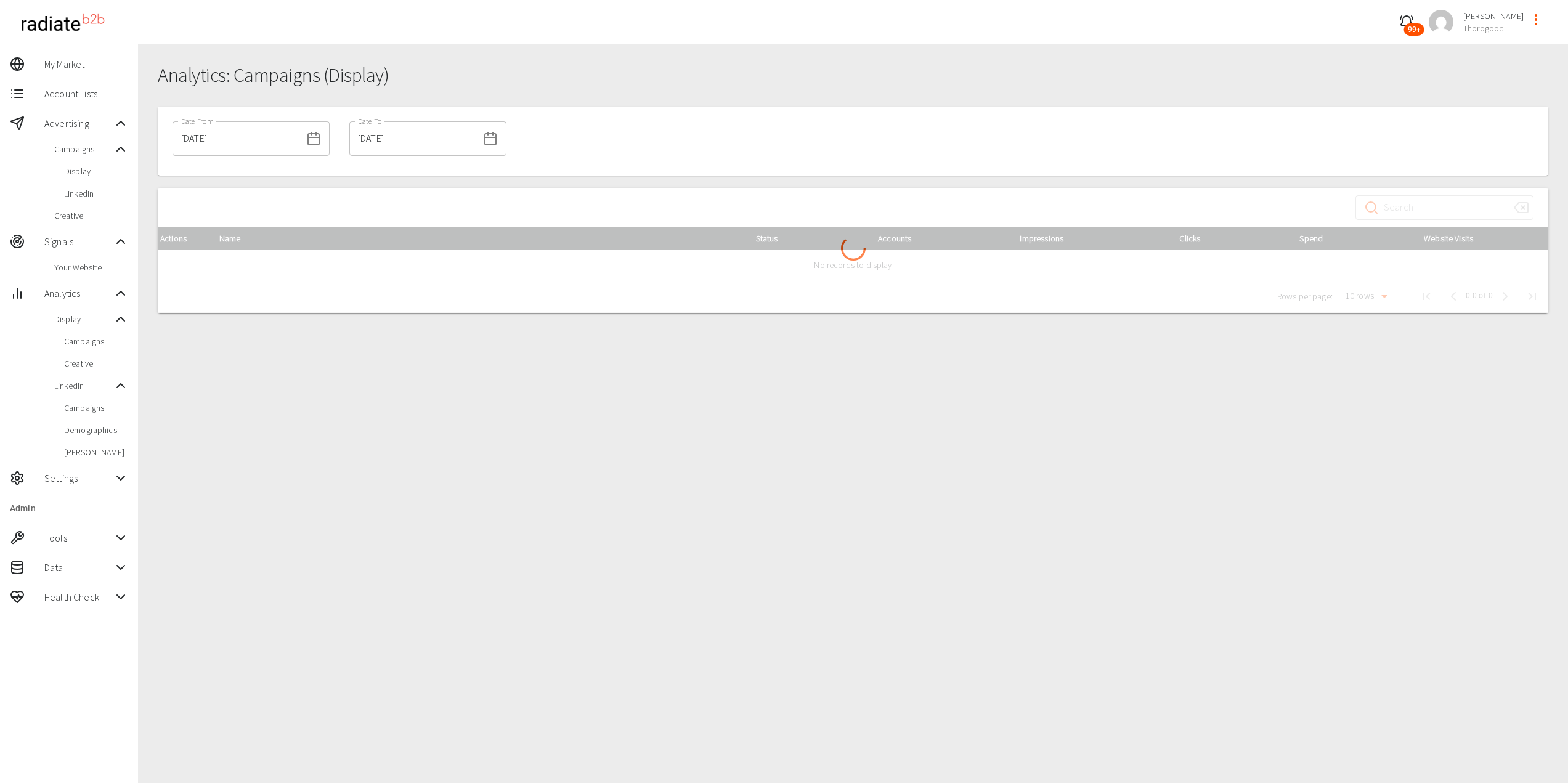
click at [77, 173] on span "Display" at bounding box center [96, 171] width 64 height 13
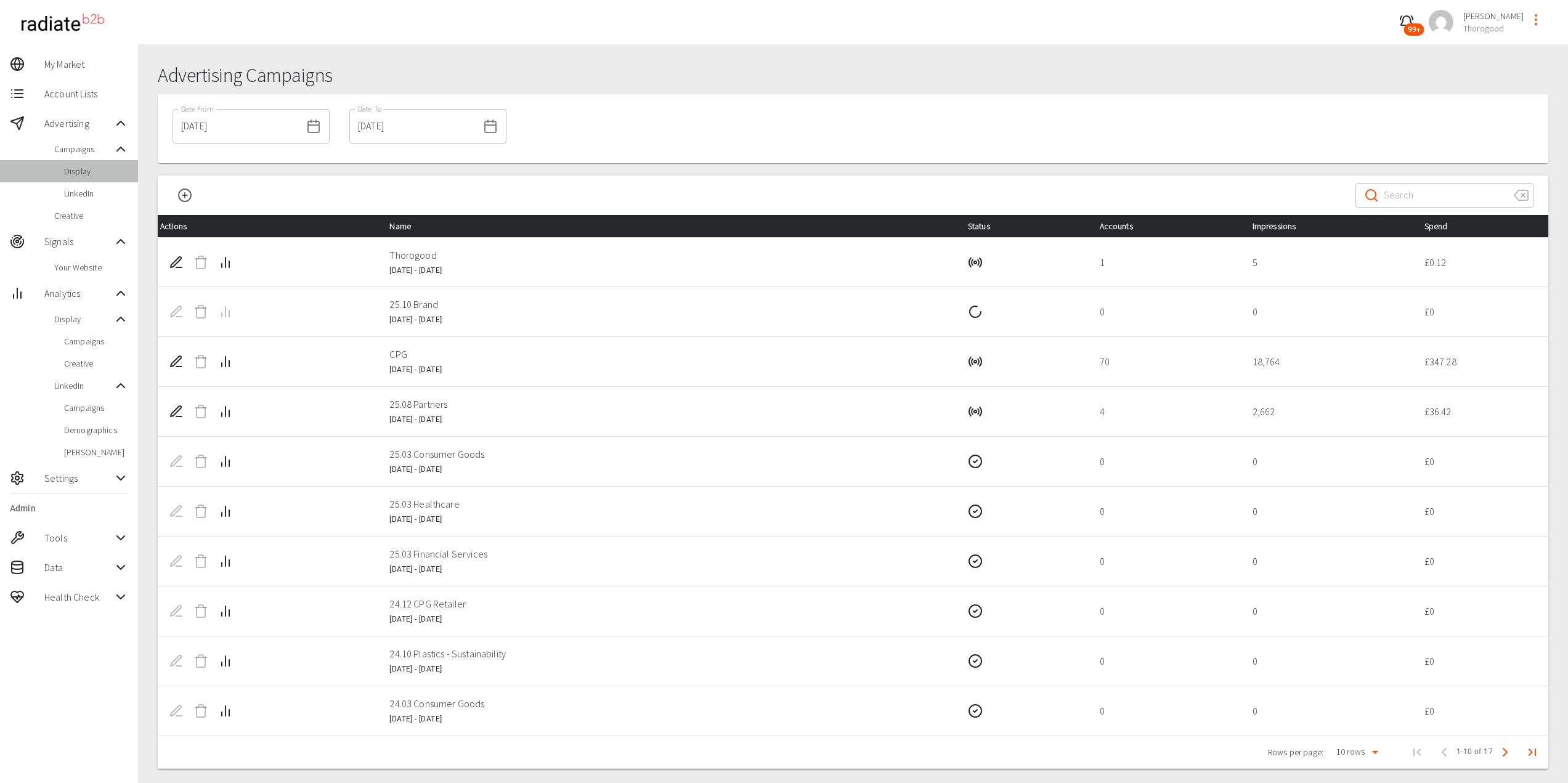
click at [71, 174] on span "Display" at bounding box center [96, 171] width 64 height 13
click at [78, 274] on div "Your Website" at bounding box center [69, 267] width 138 height 22
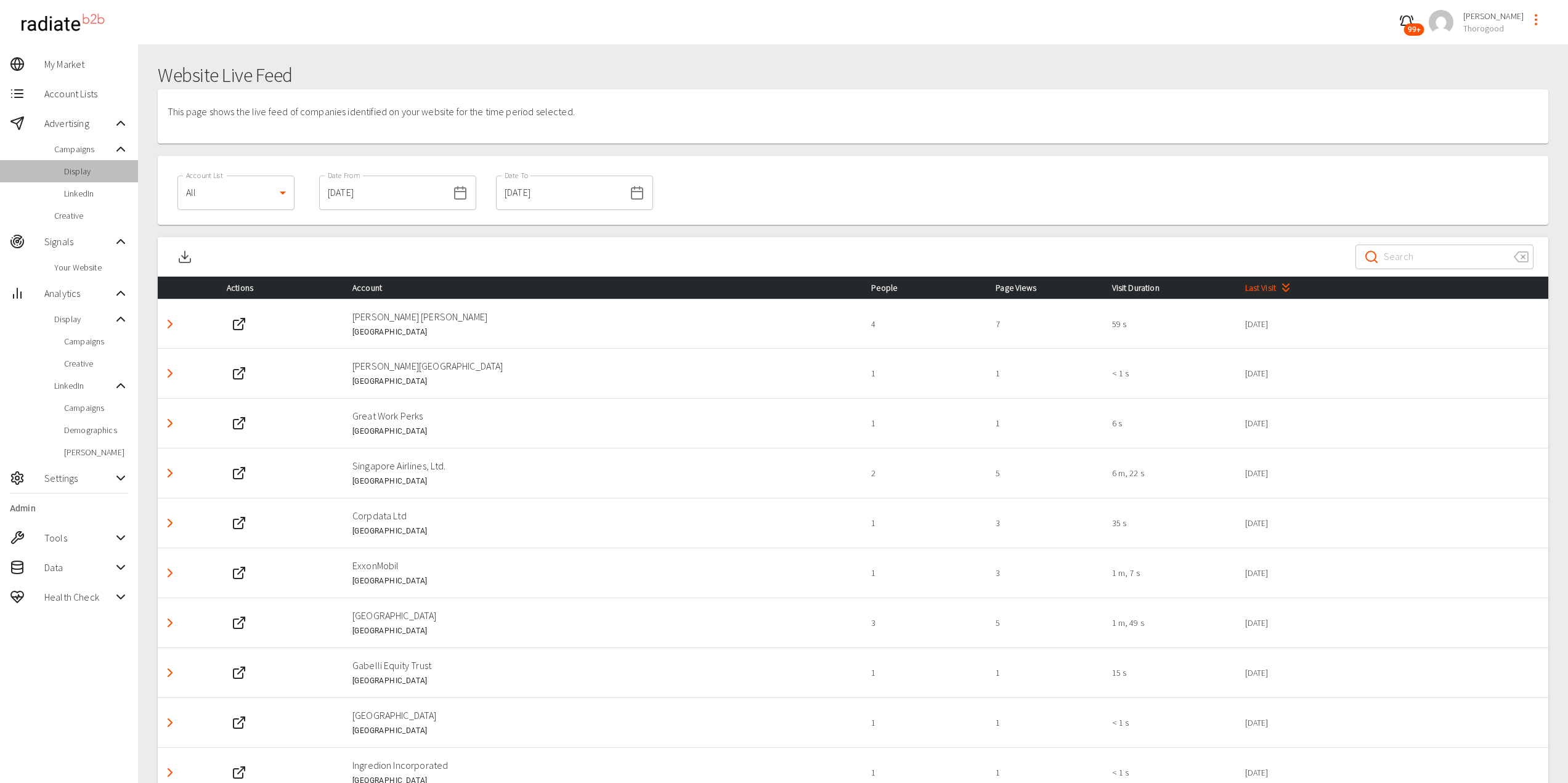
click at [77, 170] on span "Display" at bounding box center [96, 171] width 64 height 13
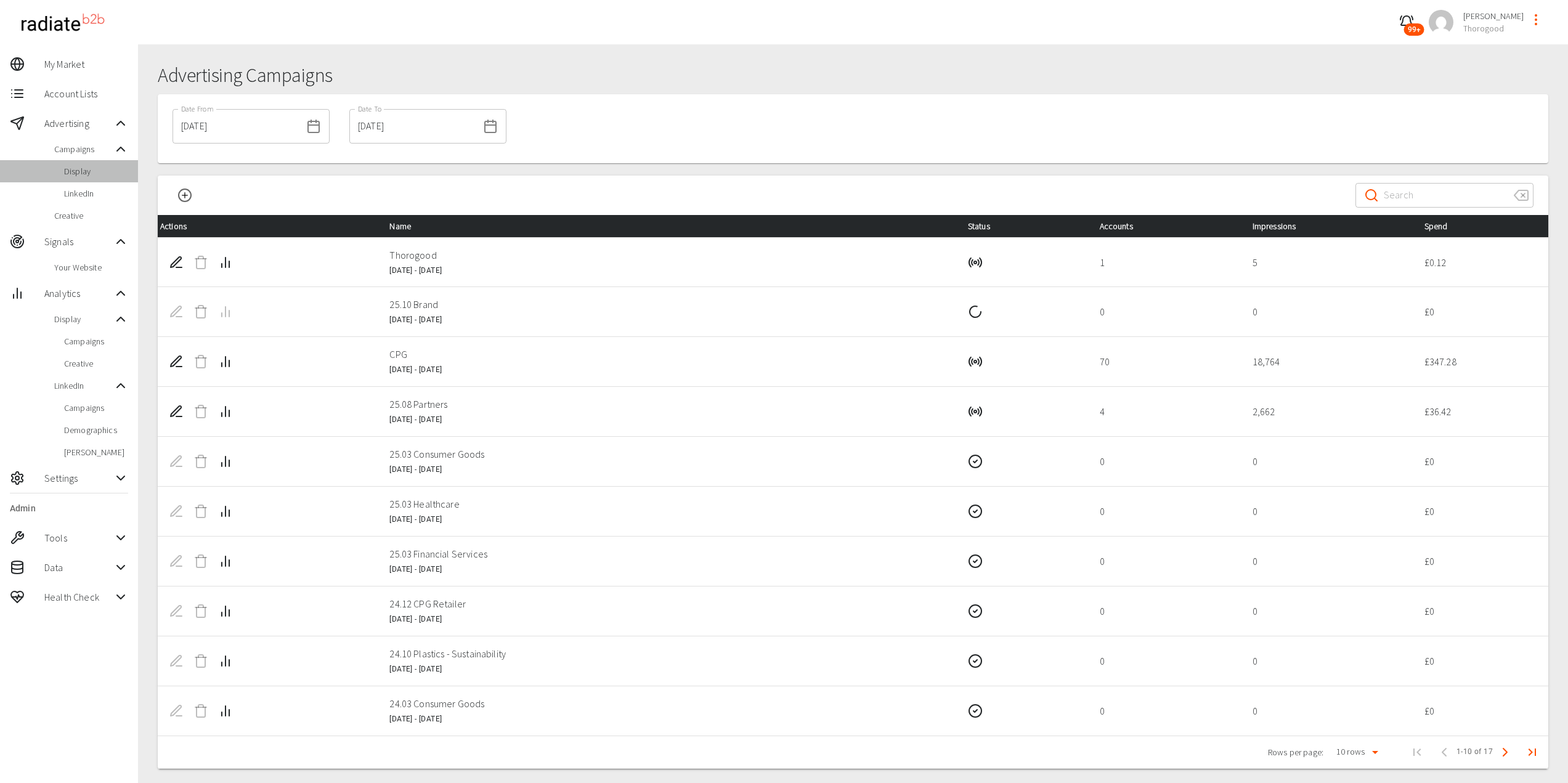
click at [77, 170] on span "Display" at bounding box center [96, 171] width 64 height 13
click at [173, 315] on icon "Edit Campaign" at bounding box center [176, 311] width 10 height 10
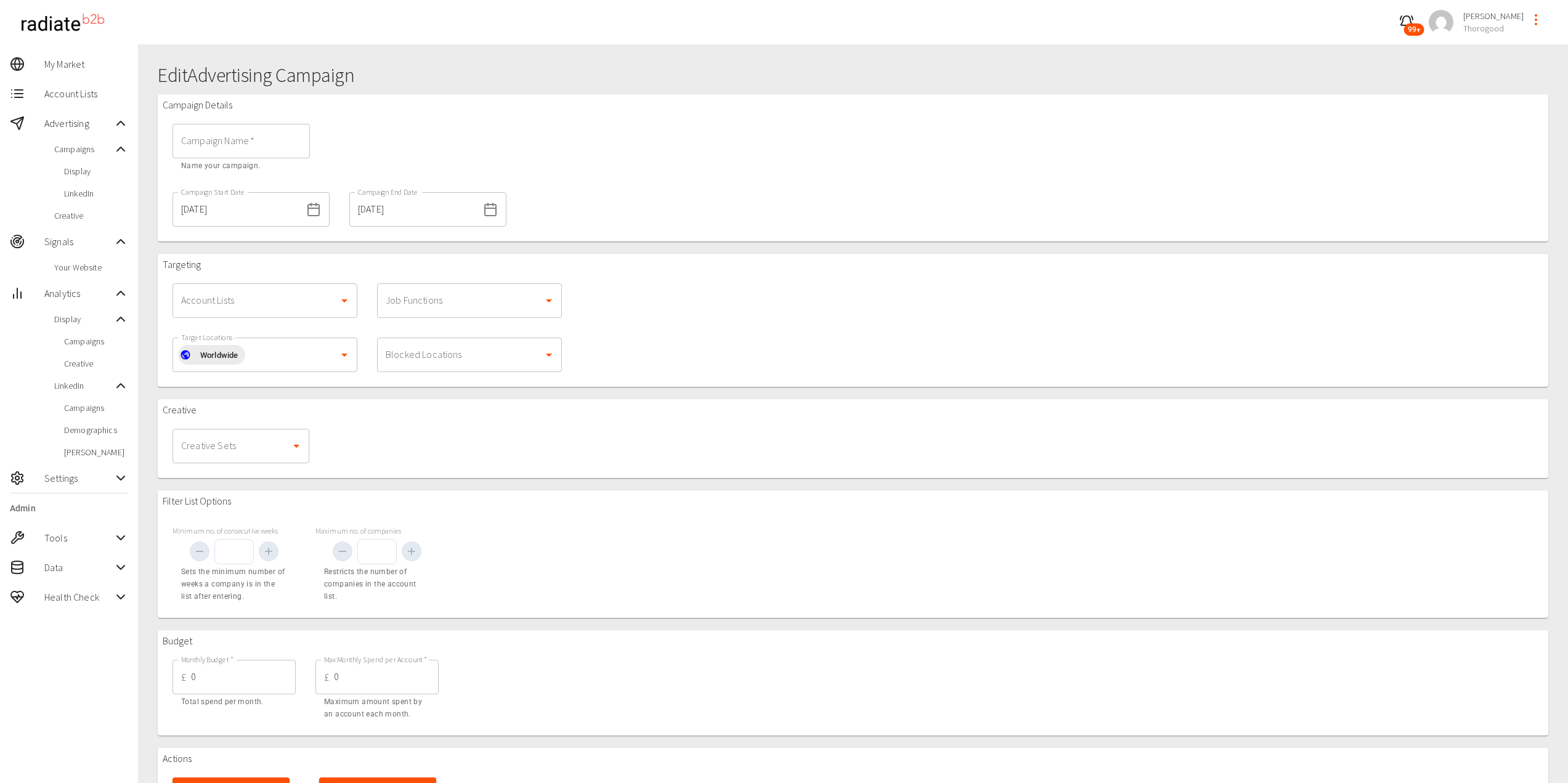
type input "25.10 Brand"
type input "[DATE]"
type input "1000"
type input "10"
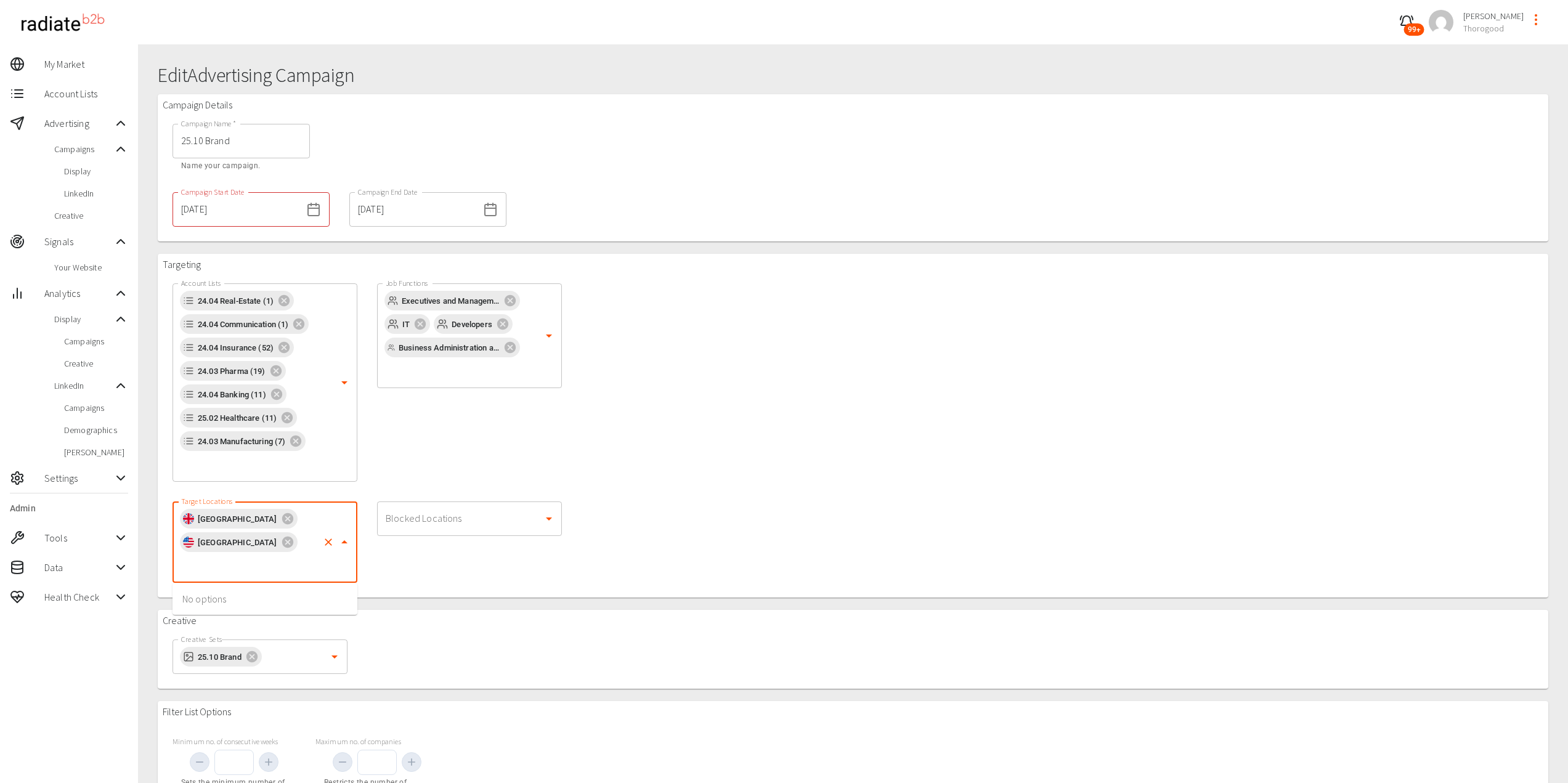
click at [266, 571] on input "Target Locations" at bounding box center [247, 565] width 139 height 24
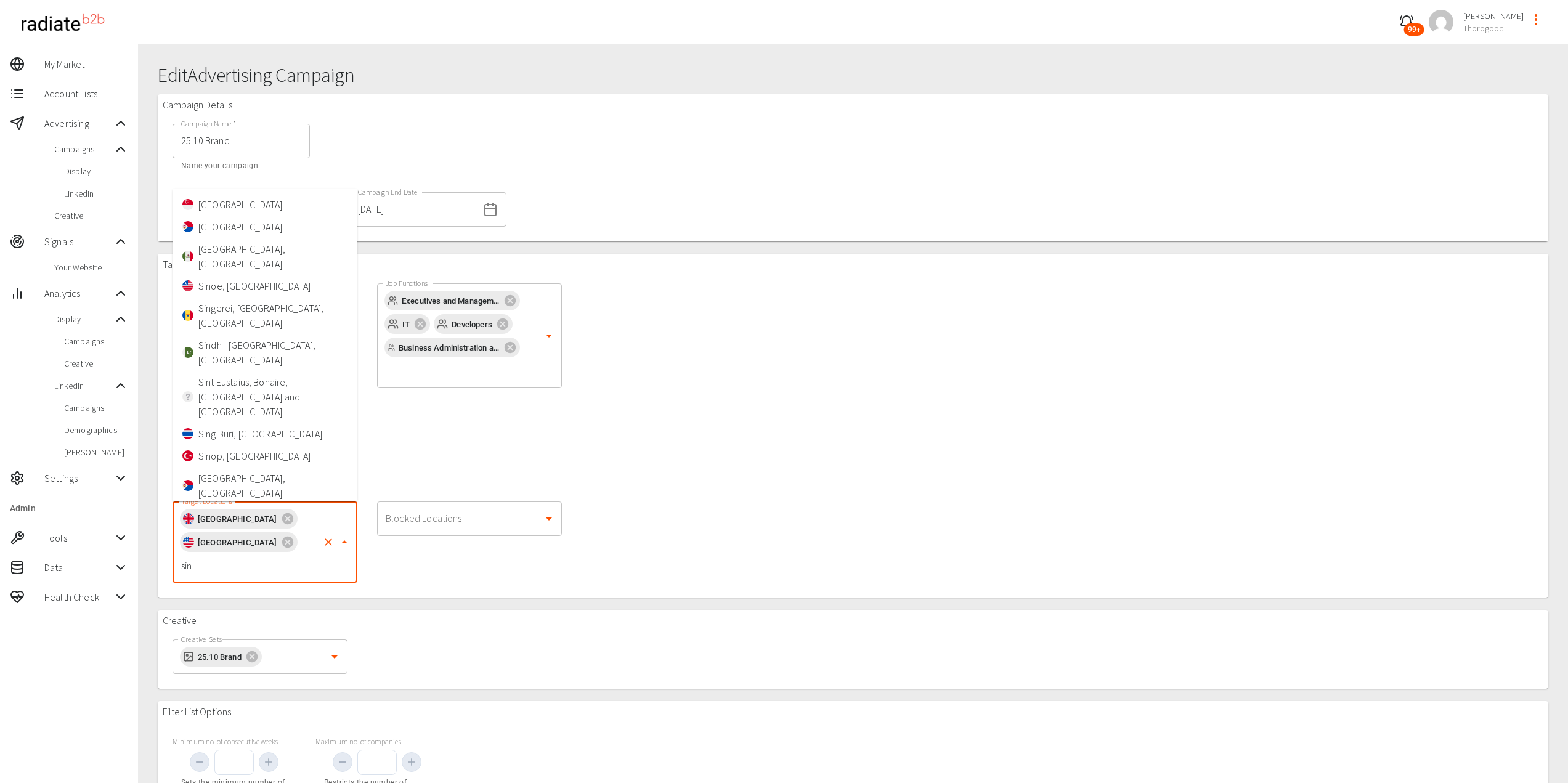
type input "sing"
click at [235, 209] on li "[GEOGRAPHIC_DATA]" at bounding box center [265, 204] width 184 height 22
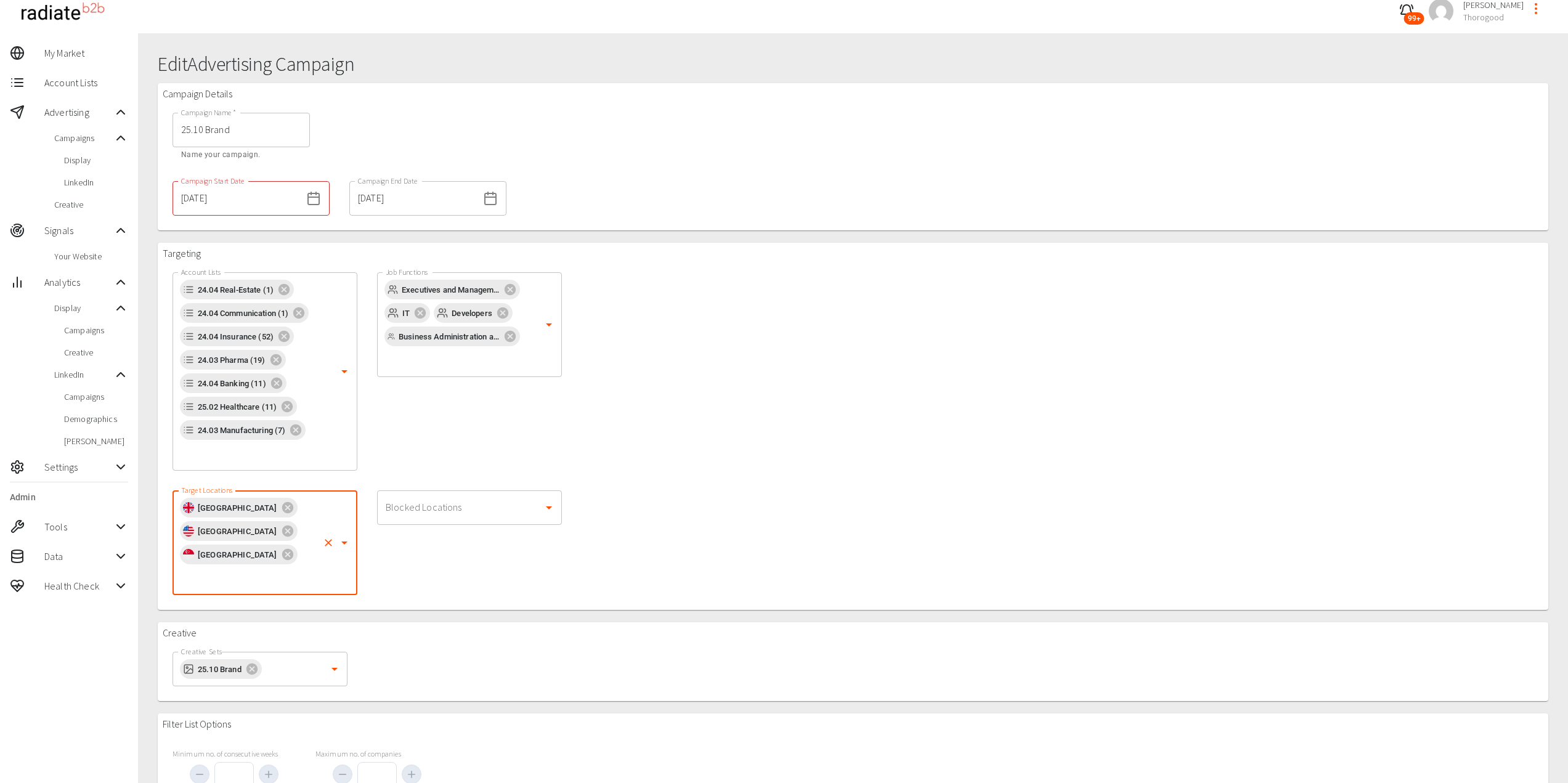
scroll to position [262, 0]
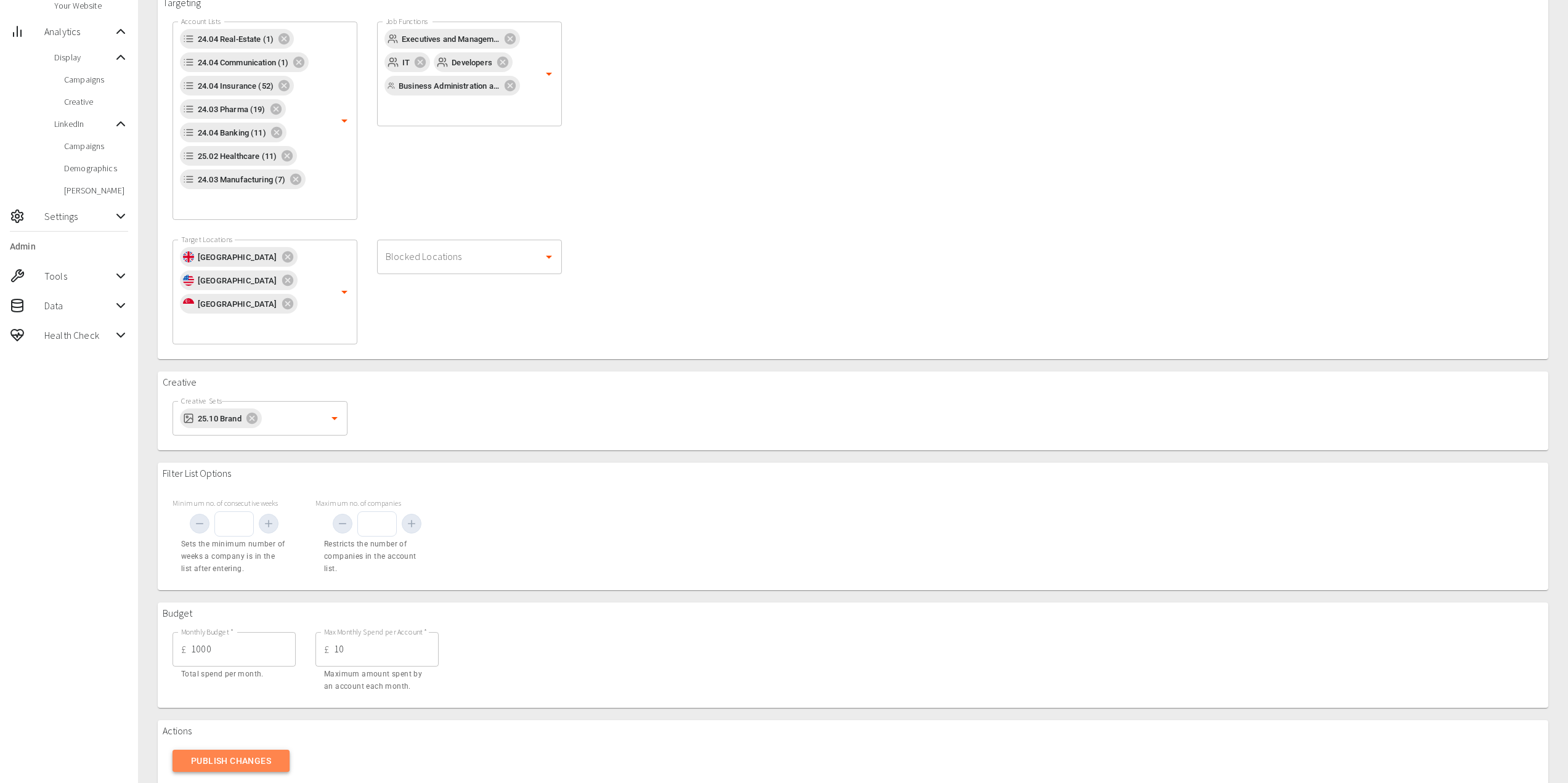
click at [229, 750] on button "Publish Changes" at bounding box center [231, 761] width 117 height 23
